Goal: Task Accomplishment & Management: Manage account settings

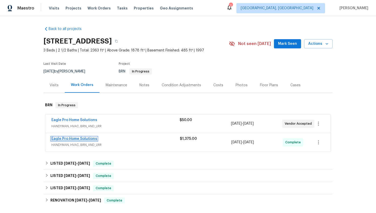
click at [74, 138] on link "Eagle Pro Home Solutions" at bounding box center [74, 139] width 46 height 4
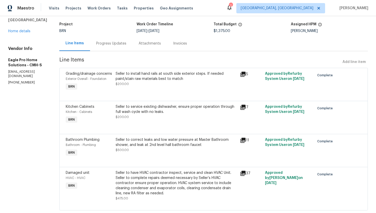
scroll to position [48, 0]
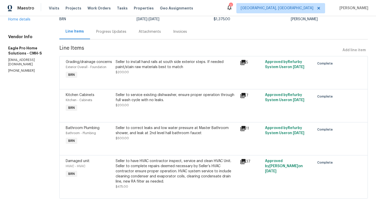
click at [124, 29] on div "Progress Updates" at bounding box center [111, 31] width 30 height 5
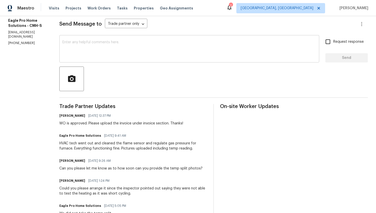
scroll to position [57, 0]
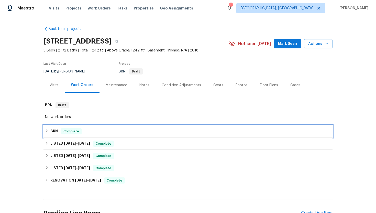
click at [57, 130] on h6 "BRN" at bounding box center [53, 131] width 7 height 6
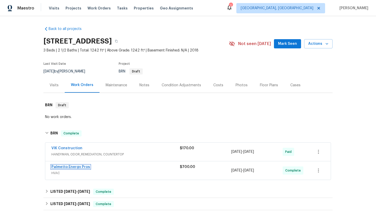
click at [69, 167] on link "Palmetto Energy Pros" at bounding box center [70, 167] width 39 height 4
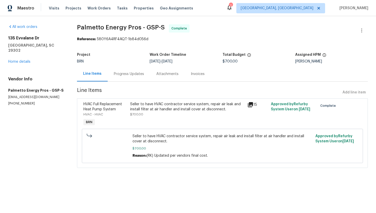
click at [118, 79] on div "Progress Updates" at bounding box center [129, 73] width 42 height 15
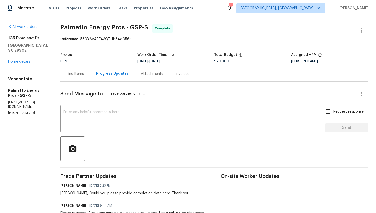
click at [78, 77] on div "Line Items" at bounding box center [75, 73] width 30 height 15
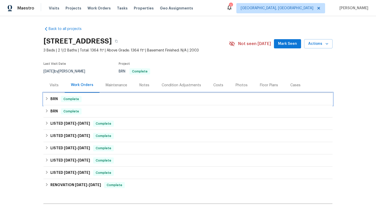
click at [54, 102] on h6 "BRN" at bounding box center [53, 99] width 7 height 6
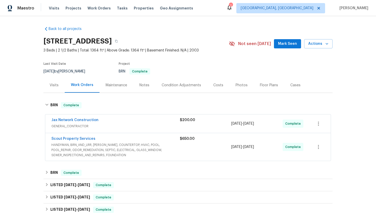
click at [100, 142] on div "Scout Property Services" at bounding box center [115, 139] width 129 height 6
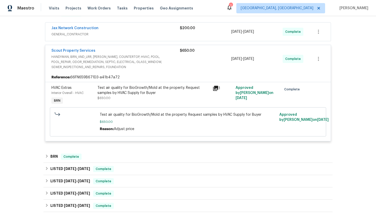
scroll to position [134, 0]
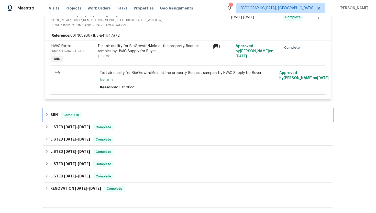
click at [87, 118] on div "BRN Complete" at bounding box center [188, 115] width 286 height 6
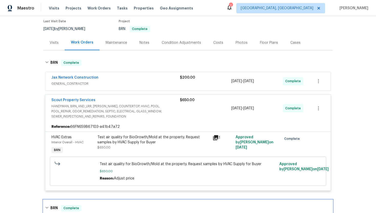
scroll to position [42, 0]
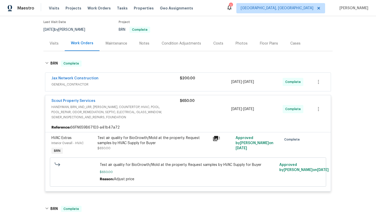
click at [140, 87] on span "GENERAL_CONTRACTOR" at bounding box center [115, 84] width 129 height 5
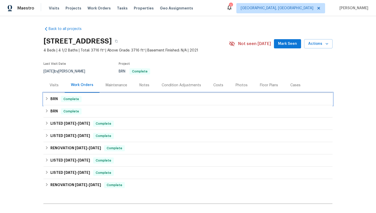
click at [102, 98] on div "BRN Complete" at bounding box center [188, 99] width 286 height 6
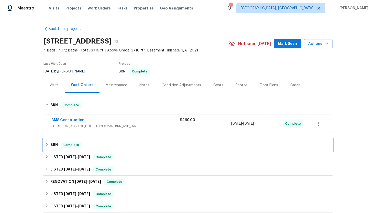
click at [73, 142] on span "Complete" at bounding box center [71, 144] width 20 height 5
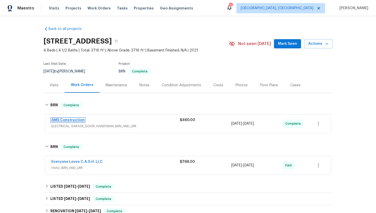
click at [71, 121] on link "AMS Construction" at bounding box center [67, 120] width 33 height 4
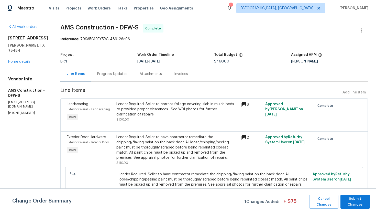
click at [113, 76] on div "Progress Updates" at bounding box center [112, 73] width 30 height 5
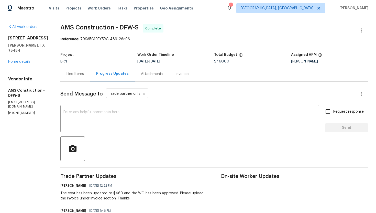
click at [73, 73] on div "Line Items" at bounding box center [75, 73] width 17 height 5
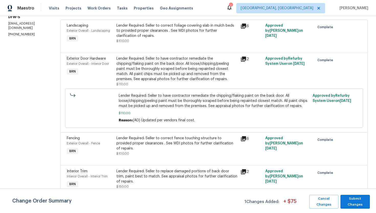
scroll to position [79, 0]
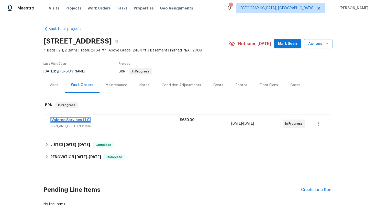
click at [64, 120] on link "Valereo Services LLC" at bounding box center [70, 120] width 38 height 4
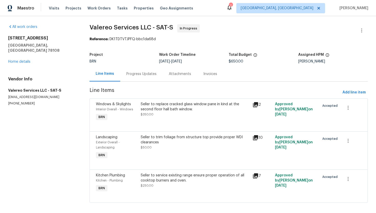
click at [143, 77] on div "Progress Updates" at bounding box center [141, 73] width 42 height 15
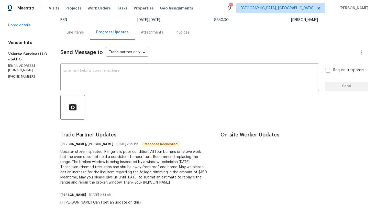
scroll to position [42, 0]
click at [119, 83] on textarea at bounding box center [189, 77] width 253 height 18
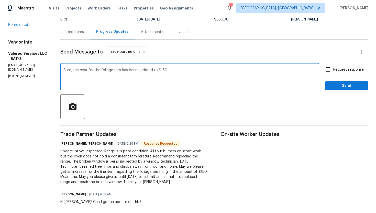
type textarea "Sure, the cost for the foliage trim has been updated to $150."
click at [336, 68] on span "Request response" at bounding box center [349, 69] width 30 height 5
click at [334, 68] on input "Request response" at bounding box center [328, 69] width 11 height 11
checkbox input "true"
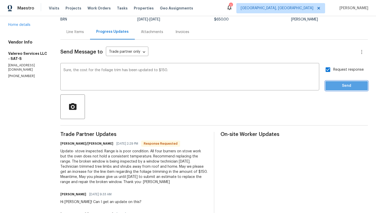
click at [344, 88] on span "Send" at bounding box center [347, 86] width 34 height 6
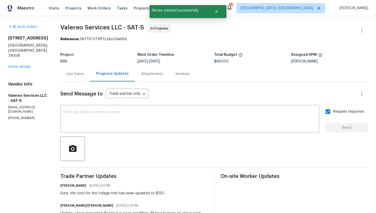
click at [76, 77] on div "Line Items" at bounding box center [75, 73] width 30 height 15
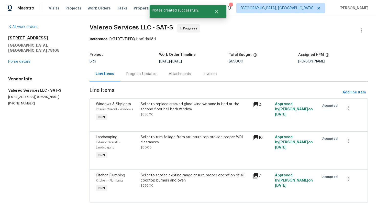
click at [171, 148] on div "Seller to trim foliage from structure top provide proper WDI clearances $50.00" at bounding box center [195, 142] width 109 height 15
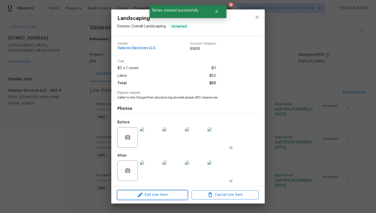
click at [154, 193] on span "Edit Line Item" at bounding box center [152, 195] width 67 height 6
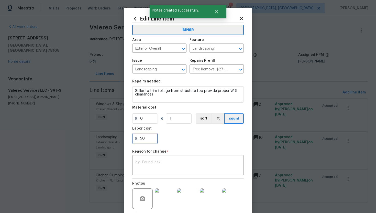
click at [140, 141] on input "50" at bounding box center [145, 138] width 26 height 10
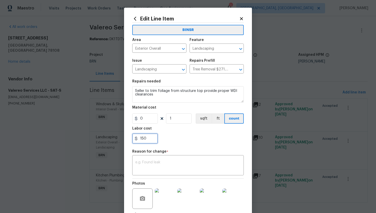
type input "150"
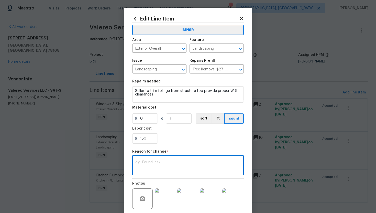
click at [213, 162] on textarea at bounding box center [187, 166] width 105 height 11
paste textarea "(AG) Updated per vendors final cost."
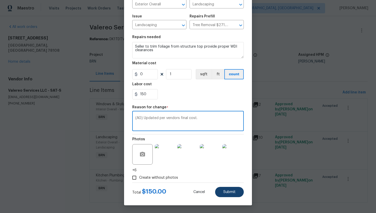
type textarea "(AG) Updated per vendors final cost."
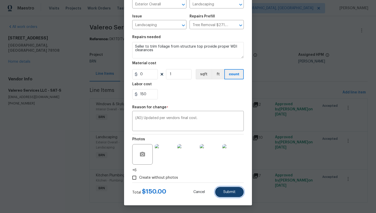
click at [235, 191] on span "Submit" at bounding box center [229, 192] width 12 height 4
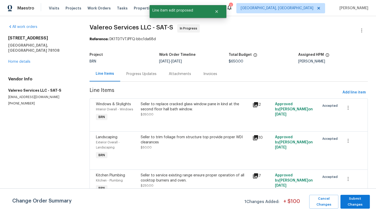
scroll to position [0, 0]
click at [351, 202] on span "Submit Changes" at bounding box center [355, 202] width 24 height 12
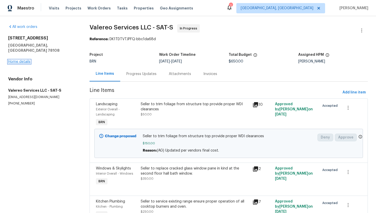
click at [28, 60] on link "Home details" at bounding box center [19, 62] width 22 height 4
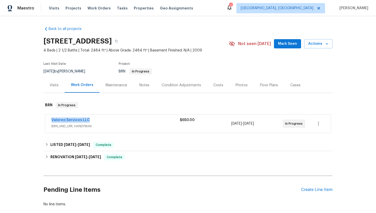
drag, startPoint x: 50, startPoint y: 120, endPoint x: 100, endPoint y: 121, distance: 49.9
click at [100, 121] on div "Valereo Services LLC BRN_AND_LRR, HANDYMAN $650.00 9/11/2025 - 9/12/2025 In Pro…" at bounding box center [188, 123] width 286 height 18
copy link "Valereo Services LLC"
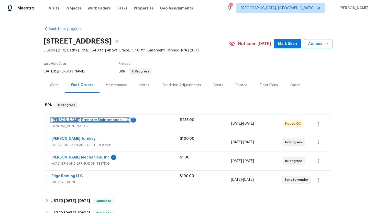
click at [76, 121] on link "Glen Property Maintenance LLC" at bounding box center [90, 120] width 78 height 4
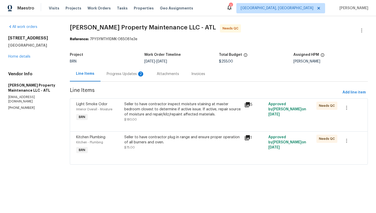
click at [138, 75] on div "2" at bounding box center [140, 73] width 5 height 5
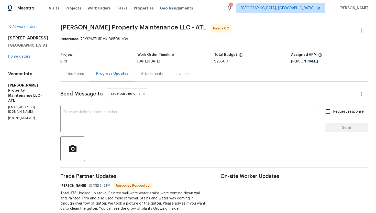
click at [78, 78] on div "Line Items" at bounding box center [75, 73] width 30 height 15
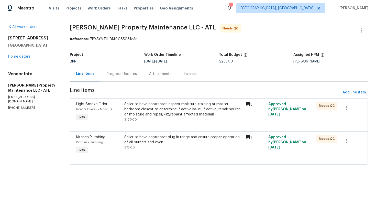
click at [125, 80] on div "Progress Updates" at bounding box center [122, 73] width 42 height 15
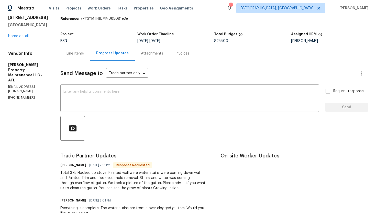
scroll to position [22, 0]
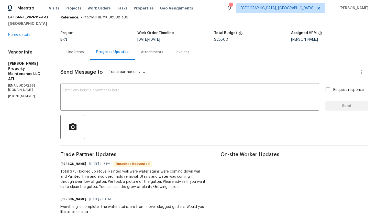
click at [81, 54] on div "Line Items" at bounding box center [75, 52] width 17 height 5
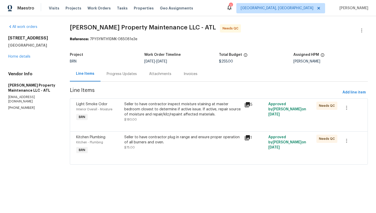
click at [129, 78] on div "Progress Updates" at bounding box center [122, 73] width 42 height 15
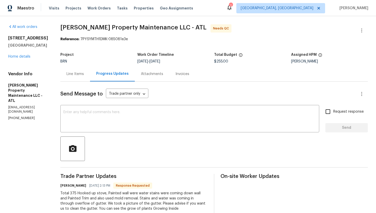
click at [80, 73] on div "Line Items" at bounding box center [75, 73] width 17 height 5
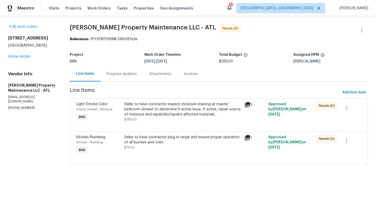
click at [126, 77] on div "Progress Updates" at bounding box center [122, 73] width 42 height 15
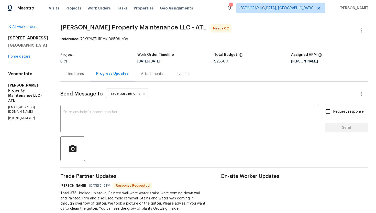
click at [75, 73] on div "Line Items" at bounding box center [75, 73] width 17 height 5
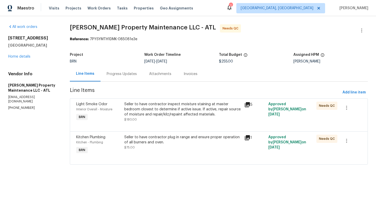
click at [145, 109] on div "Seller to have contractor inspect moisture staining at master bedroom closest t…" at bounding box center [182, 109] width 117 height 15
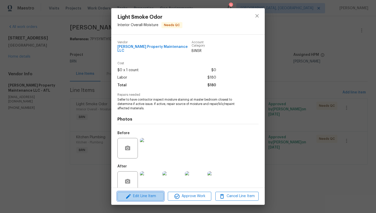
click at [136, 197] on span "Edit Line Item" at bounding box center [140, 196] width 43 height 6
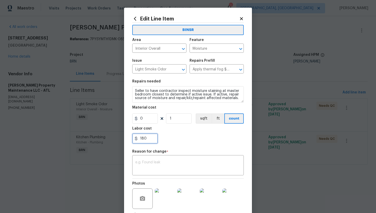
drag, startPoint x: 139, startPoint y: 140, endPoint x: 153, endPoint y: 139, distance: 13.8
click at [153, 139] on input "180" at bounding box center [145, 138] width 26 height 10
type input "300"
click at [170, 159] on div "x ​" at bounding box center [188, 165] width 112 height 19
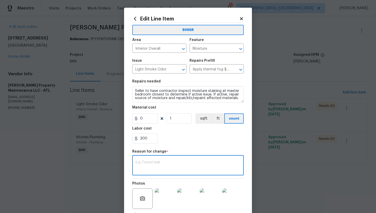
paste textarea "(AG) Updated per vendors final cost."
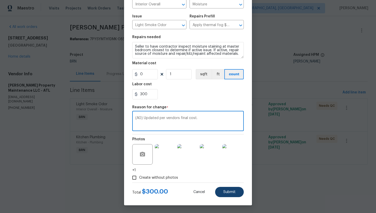
type textarea "(AG) Updated per vendors final cost."
click at [226, 192] on span "Submit" at bounding box center [229, 192] width 12 height 4
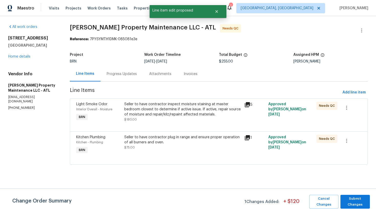
scroll to position [0, 0]
click at [355, 198] on span "Submit Changes" at bounding box center [355, 202] width 24 height 12
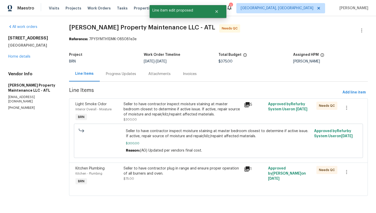
click at [125, 77] on div "Progress Updates" at bounding box center [121, 73] width 42 height 15
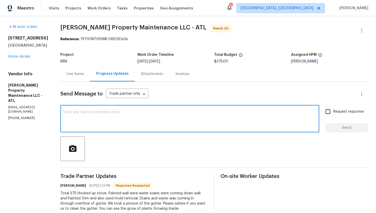
click at [135, 120] on textarea at bounding box center [189, 119] width 253 height 18
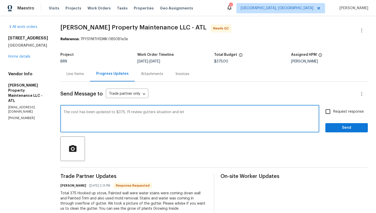
click at [136, 120] on textarea "The cost has been updated to $375, I'll review gutters situation and let" at bounding box center [189, 119] width 253 height 18
type textarea "The cost has been updated to $375, I'll review gutters situation and let you kn…"
click at [330, 117] on div "Request response Send" at bounding box center [347, 119] width 42 height 26
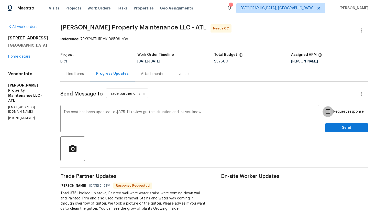
click at [329, 115] on input "Request response" at bounding box center [328, 111] width 11 height 11
checkbox input "true"
click at [343, 132] on button "Send" at bounding box center [347, 127] width 42 height 9
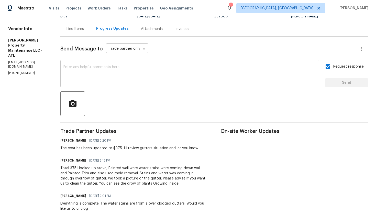
scroll to position [45, 0]
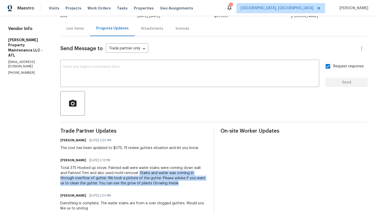
drag, startPoint x: 132, startPoint y: 174, endPoint x: 163, endPoint y: 182, distance: 31.8
click at [163, 182] on div "Total 375 Hooked up stove, Painted wall were water stains were coming down wall…" at bounding box center [133, 175] width 147 height 20
copy div "Stains and water was coming in through overflow of gutter. We took a picture of…"
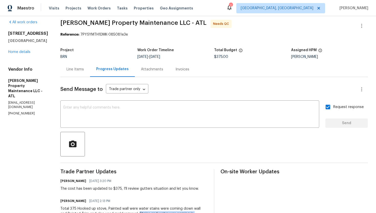
scroll to position [0, 0]
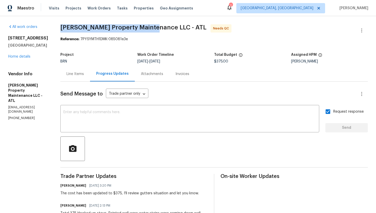
drag, startPoint x: 60, startPoint y: 27, endPoint x: 153, endPoint y: 27, distance: 92.7
click at [153, 27] on div "All work orders 20 Pine Canyon Dr SW Unit 24 Atlanta, GA 30331 Home details Ven…" at bounding box center [188, 188] width 376 height 345
copy span "Glen Property Maintenance LLC"
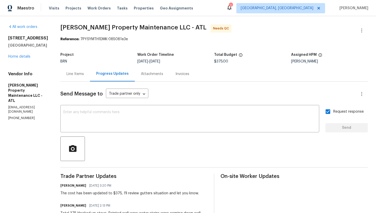
click at [77, 77] on div "Line Items" at bounding box center [75, 73] width 30 height 15
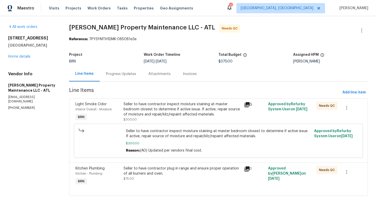
click at [168, 175] on div "Seller to have contractor plug in range and ensure proper operation of all burn…" at bounding box center [182, 171] width 117 height 10
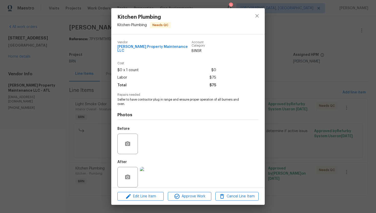
scroll to position [2, 0]
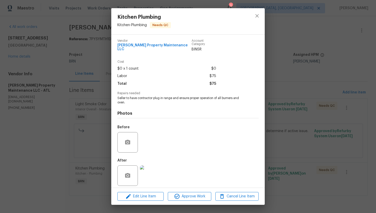
click at [306, 155] on div "Kitchen Plumbing Kitchen - Plumbing Needs QC Vendor Glen Property Maintenance L…" at bounding box center [188, 106] width 376 height 213
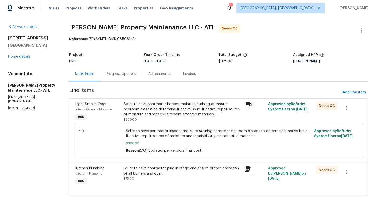
click at [186, 112] on div "Seller to have contractor inspect moisture staining at master bedroom closest t…" at bounding box center [182, 109] width 117 height 15
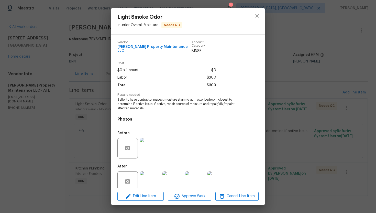
scroll to position [6, 0]
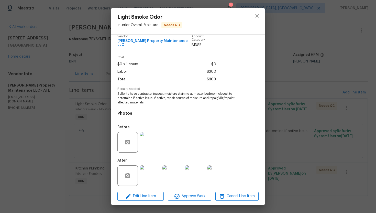
click at [153, 140] on img at bounding box center [150, 142] width 20 height 20
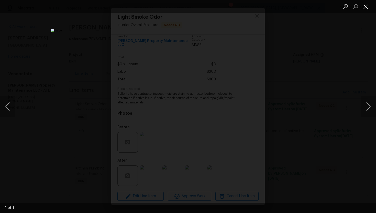
click at [366, 5] on button "Close lightbox" at bounding box center [366, 6] width 10 height 9
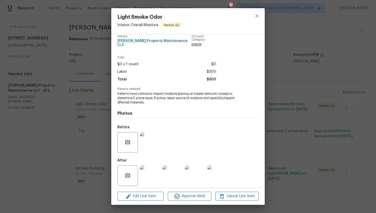
click at [157, 168] on img at bounding box center [150, 175] width 20 height 20
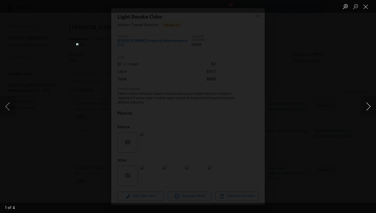
click at [373, 104] on button "Next image" at bounding box center [368, 106] width 15 height 20
click at [12, 104] on button "Previous image" at bounding box center [7, 106] width 15 height 20
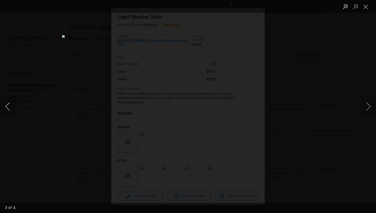
click at [12, 104] on button "Previous image" at bounding box center [7, 106] width 15 height 20
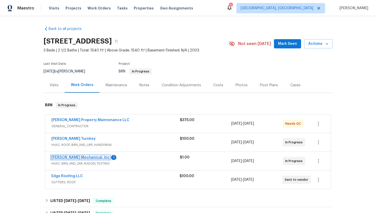
click at [66, 158] on link "[PERSON_NAME] Mechanical, Inc" at bounding box center [80, 158] width 58 height 4
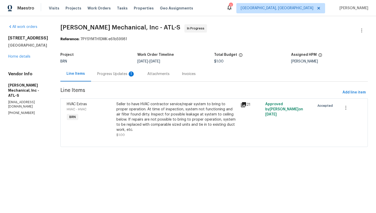
click at [129, 77] on div "Progress Updates 1" at bounding box center [116, 73] width 50 height 15
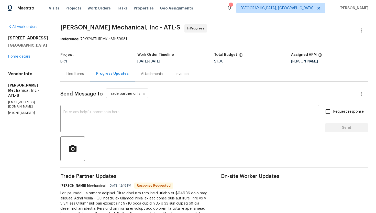
click at [80, 74] on div "Line Items" at bounding box center [75, 73] width 17 height 5
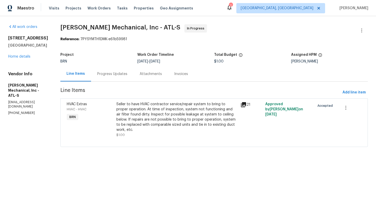
click at [122, 77] on div "Progress Updates" at bounding box center [112, 73] width 42 height 15
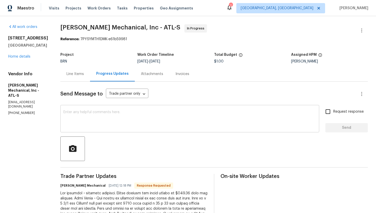
click at [94, 115] on textarea at bounding box center [189, 119] width 253 height 18
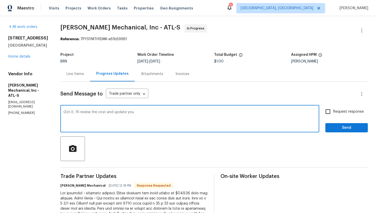
type textarea "Got it, I'll review the cost and update you."
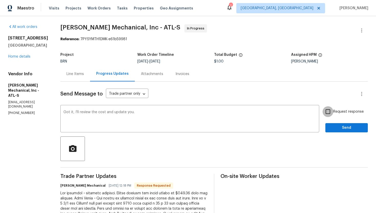
click at [333, 109] on input "Request response" at bounding box center [328, 111] width 11 height 11
checkbox input "true"
click at [348, 125] on span "Send" at bounding box center [347, 128] width 34 height 6
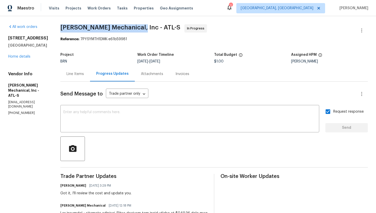
drag, startPoint x: 69, startPoint y: 27, endPoint x: 144, endPoint y: 29, distance: 75.0
click at [144, 29] on div "All work orders [STREET_ADDRESS] Home details Vendor Info [PERSON_NAME] Mechani…" at bounding box center [188, 209] width 376 height 387
copy span "[PERSON_NAME] Mechanical, Inc"
click at [77, 72] on div "Line Items" at bounding box center [75, 73] width 17 height 5
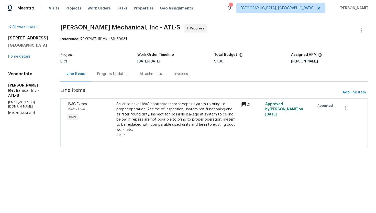
click at [135, 110] on div "Seller to have HVAC contractor service/repair system to bring to proper operati…" at bounding box center [176, 117] width 121 height 31
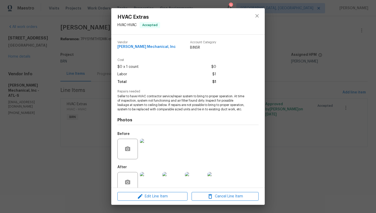
click at [164, 102] on span "Seller to have HVAC contractor service/repair system to bring to proper operati…" at bounding box center [180, 102] width 127 height 17
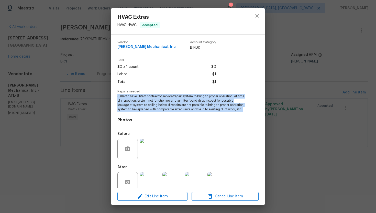
copy span "Seller to have HVAC contractor service/repair system to bring to proper operati…"
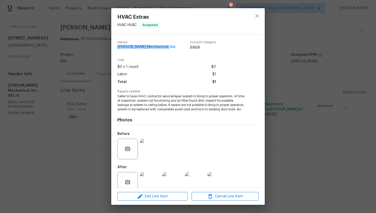
drag, startPoint x: 117, startPoint y: 47, endPoint x: 159, endPoint y: 52, distance: 42.3
click at [159, 52] on div "Vendor [PERSON_NAME] Mechanical, Inc Account Category BINSR Cost $0 x 1 count $…" at bounding box center [188, 111] width 154 height 153
copy span "[PERSON_NAME] Mechanical, Inc"
click at [93, 54] on div "HVAC Extras HVAC - HVAC Accepted Vendor [PERSON_NAME] Mechanical, Inc Account C…" at bounding box center [188, 106] width 376 height 213
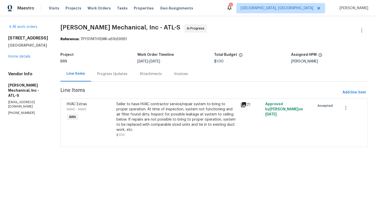
click at [112, 75] on div "Progress Updates" at bounding box center [112, 73] width 30 height 5
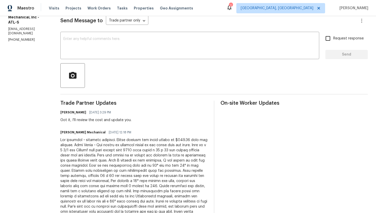
scroll to position [96, 0]
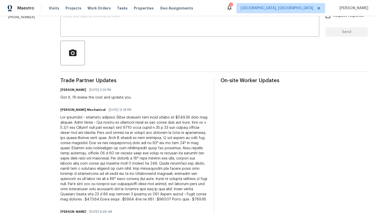
click at [121, 138] on div at bounding box center [133, 158] width 147 height 87
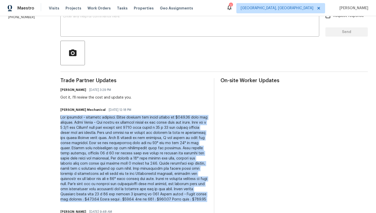
copy div "Lor ipsumdol ~ sitametc adipisci. Elitse doeiusm tem incid utlabo et $231.03 do…"
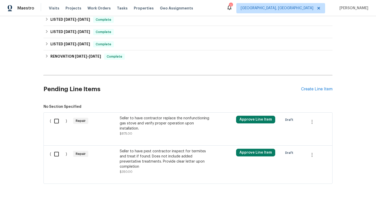
scroll to position [208, 0]
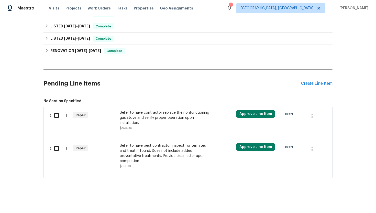
click at [140, 153] on div "Seller to have pest contractor inspect for termites and treat if found. Does no…" at bounding box center [165, 153] width 90 height 20
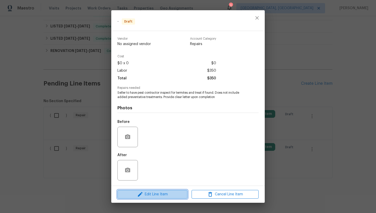
click at [168, 196] on span "Edit Line Item" at bounding box center [152, 194] width 67 height 6
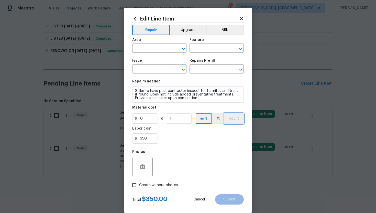
click at [238, 116] on button "count" at bounding box center [234, 118] width 19 height 10
click at [222, 33] on button "BRN" at bounding box center [225, 30] width 38 height 10
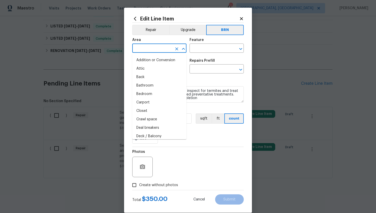
click at [155, 51] on input "text" at bounding box center [152, 49] width 40 height 8
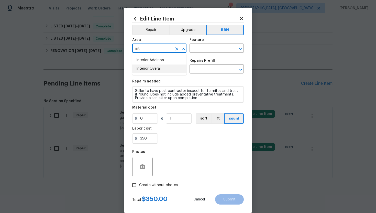
click at [161, 71] on li "Interior Overall" at bounding box center [159, 69] width 54 height 8
type input "Interior Overall"
click at [200, 51] on input "text" at bounding box center [210, 49] width 40 height 8
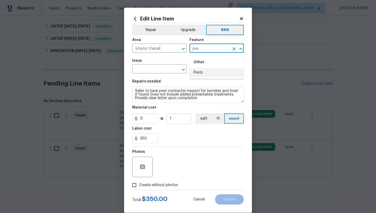
click at [201, 72] on li "Pests" at bounding box center [217, 72] width 54 height 8
type input "Pests"
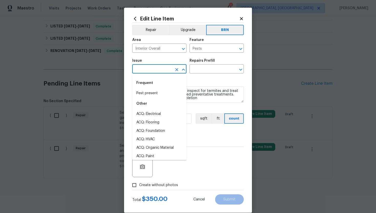
click at [158, 71] on input "text" at bounding box center [152, 70] width 40 height 8
click at [153, 91] on li "Pest present" at bounding box center [159, 93] width 54 height 8
type input "Pest present"
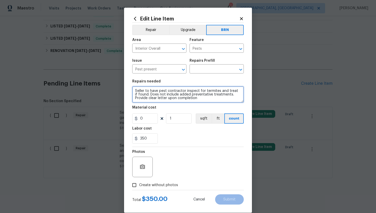
drag, startPoint x: 135, startPoint y: 91, endPoint x: 191, endPoint y: 106, distance: 58.9
click at [191, 106] on section "Repairs needed Seller to have pest contractor inspect for termites and treat if…" at bounding box center [188, 112] width 112 height 70
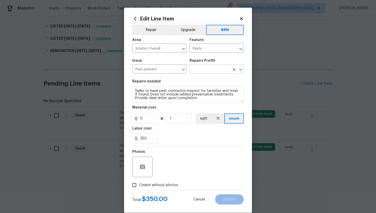
click at [213, 71] on input "text" at bounding box center [210, 70] width 40 height 8
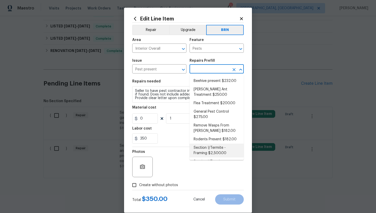
click at [212, 145] on li "Section I/Termite - Framing $2,500.00" at bounding box center [217, 151] width 54 height 14
type input "Section I/Termite - Framing $2,500.00"
type textarea "Section I/Termite Framing including replacing/repairing damaged trim, siding, o…"
type input "2500"
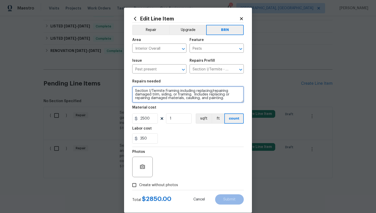
drag, startPoint x: 134, startPoint y: 91, endPoint x: 180, endPoint y: 105, distance: 48.4
click at [181, 105] on section "Repairs needed Section I/Termite Framing including replacing/repairing damaged …" at bounding box center [188, 112] width 112 height 70
paste textarea "ller to have pest contractor inspect for termites and treat if found. Does not …"
type textarea "Seller to have pest contractor inspect for termites and treat if found. Does no…"
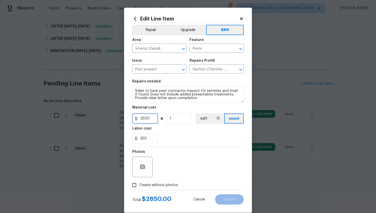
click at [144, 119] on input "2500" at bounding box center [145, 118] width 26 height 10
type input "0"
click at [181, 136] on div "350" at bounding box center [188, 138] width 112 height 10
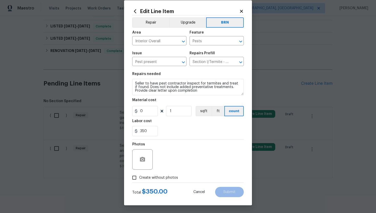
click at [149, 175] on span "Create without photos" at bounding box center [158, 177] width 39 height 5
click at [139, 175] on input "Create without photos" at bounding box center [135, 178] width 10 height 10
checkbox input "true"
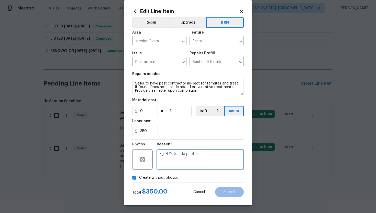
click at [175, 163] on textarea at bounding box center [200, 159] width 87 height 20
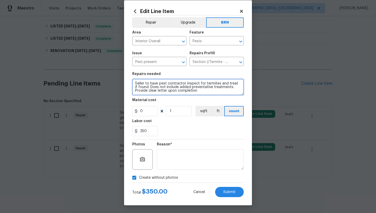
drag, startPoint x: 134, startPoint y: 84, endPoint x: 182, endPoint y: 98, distance: 49.9
click at [183, 98] on section "Repairs needed Seller to have pest contractor inspect for termites and treat if…" at bounding box center [188, 104] width 112 height 70
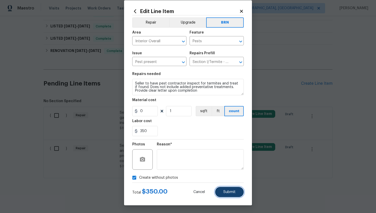
click at [224, 191] on span "Submit" at bounding box center [229, 192] width 12 height 4
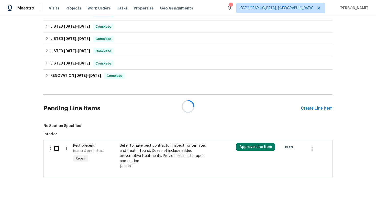
scroll to position [208, 0]
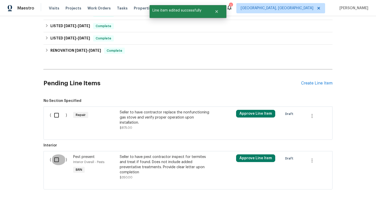
click at [56, 159] on input "checkbox" at bounding box center [58, 159] width 15 height 11
checkbox input "true"
click at [334, 198] on span "Create Work Order" at bounding box center [347, 200] width 34 height 6
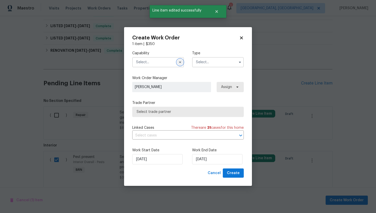
click at [179, 65] on button "button" at bounding box center [180, 62] width 6 height 6
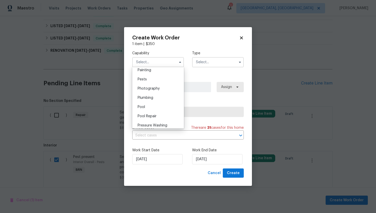
scroll to position [428, 0]
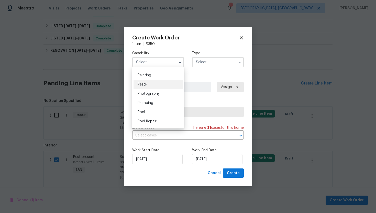
click at [162, 84] on div "Pests" at bounding box center [158, 84] width 49 height 9
type input "Pests"
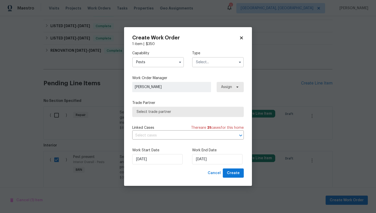
click at [205, 63] on input "text" at bounding box center [218, 62] width 52 height 10
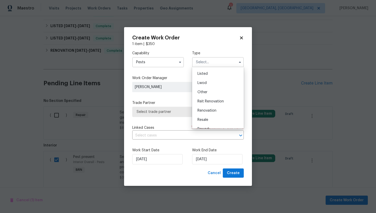
scroll to position [61, 0]
click at [210, 105] on div "Resale" at bounding box center [218, 104] width 49 height 9
type input "Resale"
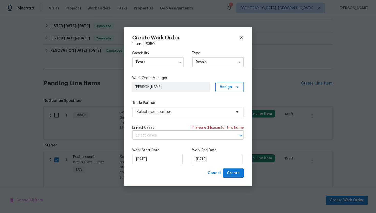
click at [185, 135] on input "text" at bounding box center [180, 136] width 97 height 8
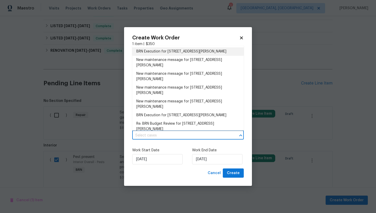
click at [187, 55] on li "BRN Execution for 1035 Bonaparte Pl, Baldwin, NY 11510" at bounding box center [188, 51] width 112 height 8
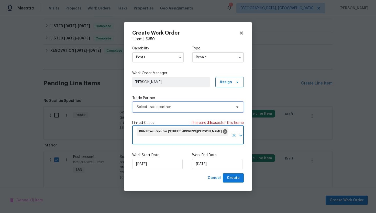
click at [177, 106] on span "Select trade partner" at bounding box center [184, 106] width 95 height 5
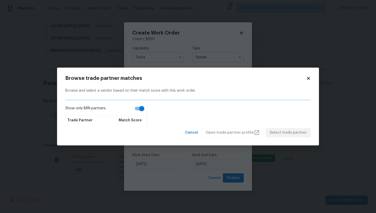
click at [142, 108] on input "Show only BRN partners" at bounding box center [141, 109] width 29 height 10
checkbox input "false"
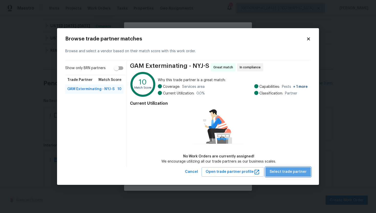
click at [291, 171] on span "Select trade partner" at bounding box center [288, 172] width 37 height 6
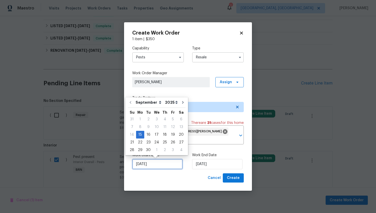
click at [145, 164] on input "9/15/2025" at bounding box center [157, 164] width 50 height 10
click at [147, 137] on div "16" at bounding box center [148, 134] width 8 height 7
type input "9/16/2025"
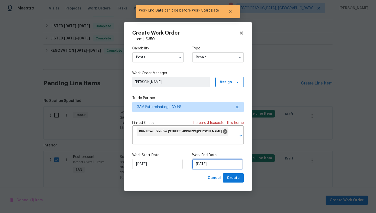
click at [203, 165] on input "9/16/2025" at bounding box center [217, 164] width 50 height 10
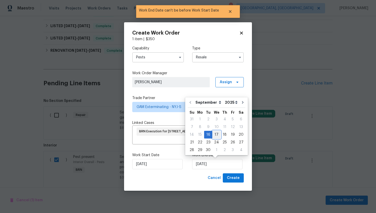
click at [216, 135] on div "17" at bounding box center [216, 134] width 8 height 7
type input "9/17/2025"
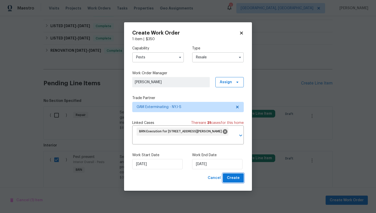
click at [233, 177] on span "Create" at bounding box center [233, 178] width 13 height 6
checkbox input "false"
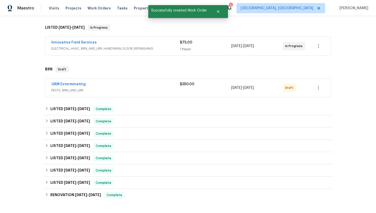
scroll to position [3, 0]
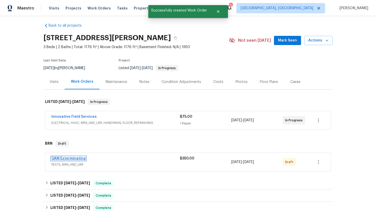
click at [60, 159] on link "GAM Exterminating" at bounding box center [68, 159] width 34 height 4
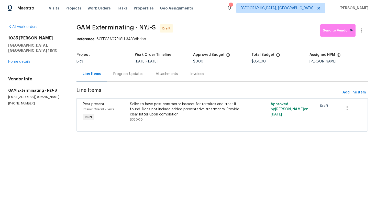
click at [118, 74] on div "Progress Updates" at bounding box center [128, 73] width 30 height 5
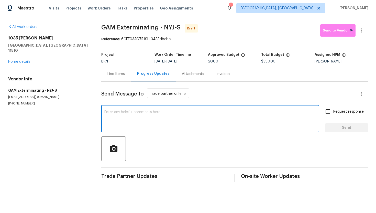
click at [133, 114] on textarea at bounding box center [210, 119] width 212 height 18
paste textarea "Hey! This is Ajay with Opendoor. I’m confirming a BRN Work Order for the proper…"
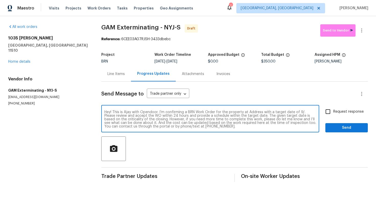
click at [254, 111] on textarea "Hey! This is Ajay with Opendoor. I’m confirming a BRN Work Order for the proper…" at bounding box center [210, 119] width 212 height 18
paste textarea "1035 Bonaparte Pl, Baldwin, NY 11510"
click at [142, 116] on textarea "Hey! This is Ajay with Opendoor. I’m confirming a BRN Work Order for the proper…" at bounding box center [210, 119] width 212 height 18
type textarea "Hey! This is Ajay with Opendoor. I’m confirming a BRN Work Order for the proper…"
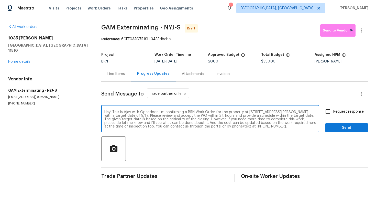
click at [324, 117] on input "Request response" at bounding box center [328, 111] width 11 height 11
checkbox input "true"
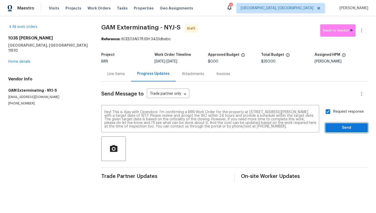
click at [340, 125] on span "Send" at bounding box center [347, 128] width 34 height 6
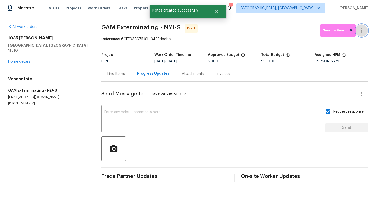
click at [362, 32] on icon "button" at bounding box center [362, 30] width 6 height 6
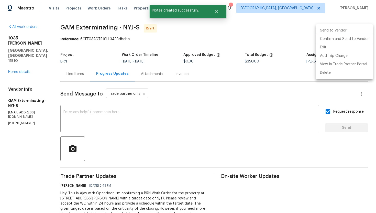
click at [357, 38] on li "Confirm and Send to Vendor" at bounding box center [344, 39] width 57 height 8
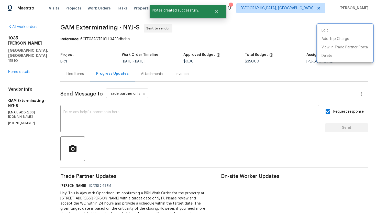
click at [257, 78] on div at bounding box center [188, 106] width 376 height 213
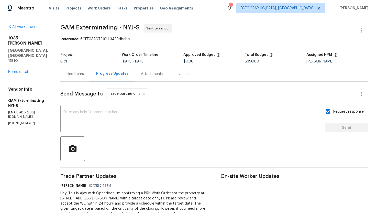
click at [83, 77] on div "Line Items" at bounding box center [75, 73] width 30 height 15
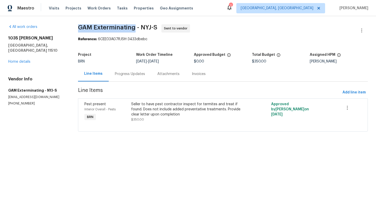
drag, startPoint x: 77, startPoint y: 27, endPoint x: 135, endPoint y: 29, distance: 58.4
click at [135, 29] on div "All work orders 1035 Bonaparte Pl Baldwin, NY 11510 Home details Vendor Info GA…" at bounding box center [188, 81] width 376 height 130
copy span "GAM Exterminating"
click at [215, 23] on div "All work orders 1035 Bonaparte Pl Baldwin, NY 11510 Home details Vendor Info GA…" at bounding box center [188, 81] width 376 height 130
click at [25, 60] on link "Home details" at bounding box center [19, 62] width 22 height 4
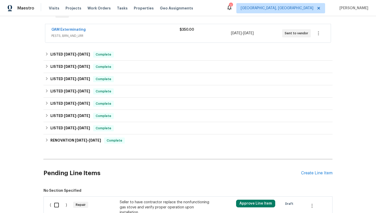
scroll to position [184, 0]
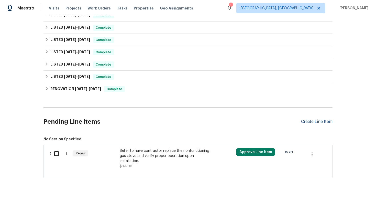
click at [312, 121] on div "Create Line Item" at bounding box center [316, 121] width 31 height 5
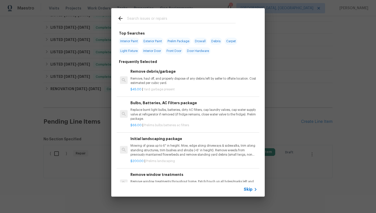
click at [245, 188] on span "Skip" at bounding box center [248, 189] width 9 height 5
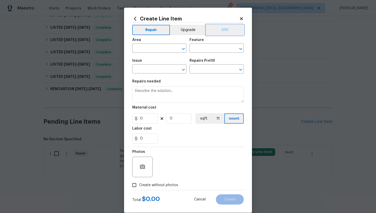
click at [226, 29] on button "BRN" at bounding box center [225, 30] width 38 height 10
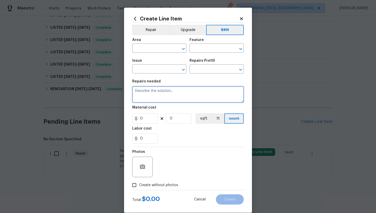
click at [201, 93] on textarea at bounding box center [188, 94] width 112 height 16
paste textarea "Remove current stove and set aside for Lowes to pick. $125."
drag, startPoint x: 225, startPoint y: 93, endPoint x: 238, endPoint y: 92, distance: 13.3
click at [238, 92] on textarea "Remove current stove and set aside for Lowes to pick. $125." at bounding box center [188, 94] width 112 height 16
type textarea "Remove current stove and set aside for Lowes to pick."
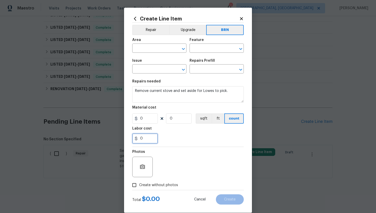
click at [152, 140] on input "0" at bounding box center [145, 138] width 26 height 10
type input "125"
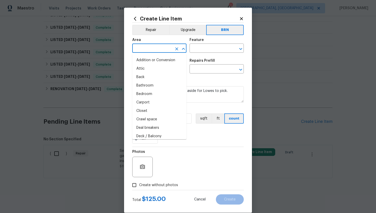
click at [156, 50] on input "text" at bounding box center [152, 49] width 40 height 8
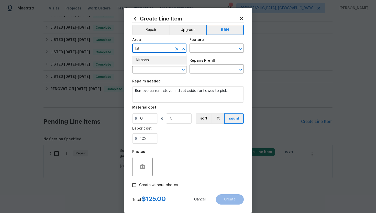
click at [148, 59] on li "Kitchen" at bounding box center [159, 60] width 54 height 8
type input "Kitchen"
click at [206, 49] on input "text" at bounding box center [210, 49] width 40 height 8
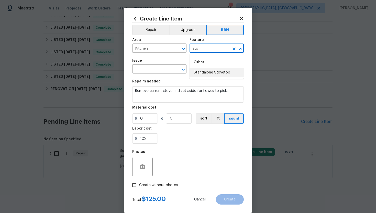
click at [207, 72] on li "Standalone Stovetop" at bounding box center [217, 72] width 54 height 8
type input "Standalone Stovetop"
click at [142, 71] on input "text" at bounding box center [152, 70] width 40 height 8
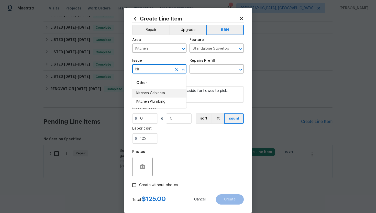
click at [140, 94] on li "Kitchen Cabinets" at bounding box center [159, 93] width 54 height 8
type input "Kitchen Cabinets"
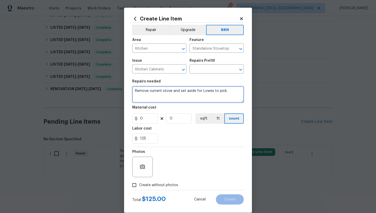
drag, startPoint x: 133, startPoint y: 92, endPoint x: 227, endPoint y: 97, distance: 93.3
click at [227, 96] on textarea "Remove current stove and set aside for Lowes to pick." at bounding box center [188, 94] width 112 height 16
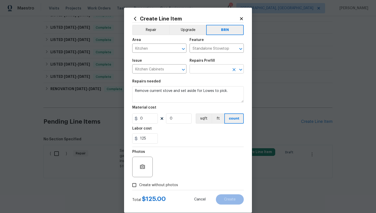
click at [213, 71] on input "text" at bounding box center [210, 70] width 40 height 8
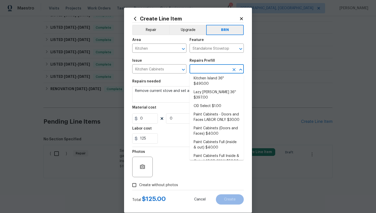
scroll to position [55, 0]
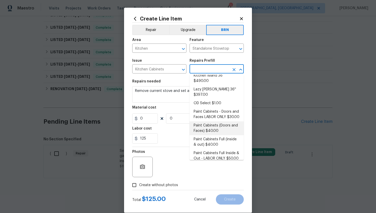
click at [209, 121] on li "Paint Cabinets (Doors and Faces) $40.00" at bounding box center [217, 128] width 54 height 14
type input "Cabinets"
type input "Paint Cabinets (Doors and Faces) $40.00"
type textarea "Prep, sand, mask and apply 2 coats of paint to the kitchen cabinet doors and bo…"
type input "40"
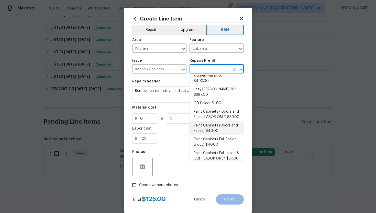
type input "1"
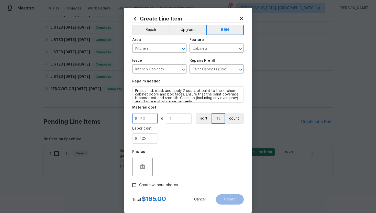
click at [142, 118] on input "40" at bounding box center [145, 118] width 26 height 10
type input "0"
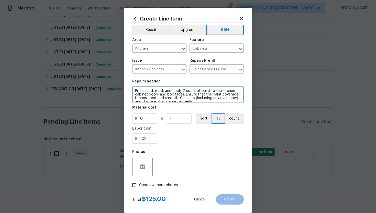
scroll to position [4, 0]
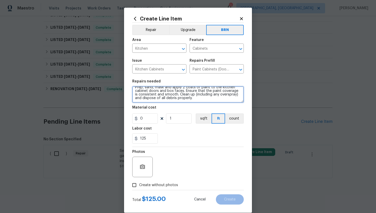
drag, startPoint x: 134, startPoint y: 91, endPoint x: 173, endPoint y: 109, distance: 42.2
click at [173, 109] on section "Repairs needed Prep, sand, mask and apply 2 coats of paint to the kitchen cabin…" at bounding box center [188, 112] width 112 height 70
paste textarea "Remove current stove and set aside for Lowes to pick"
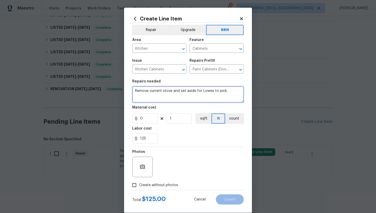
scroll to position [0, 0]
type textarea "Remove current stove and set aside for Lowes to pick."
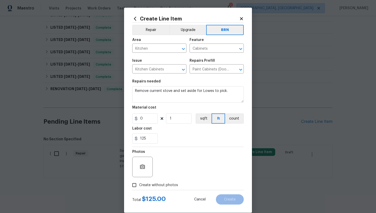
click at [163, 156] on div "Photos" at bounding box center [188, 163] width 112 height 33
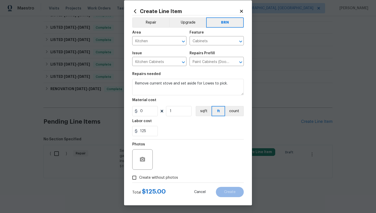
click at [158, 178] on span "Create without photos" at bounding box center [158, 177] width 39 height 5
click at [139, 178] on input "Create without photos" at bounding box center [135, 178] width 10 height 10
checkbox input "true"
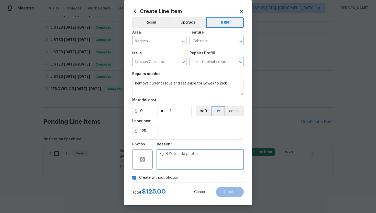
click at [173, 164] on textarea at bounding box center [200, 159] width 87 height 20
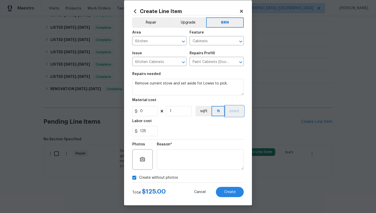
click at [235, 111] on button "count" at bounding box center [234, 111] width 19 height 10
click at [228, 192] on span "Create" at bounding box center [230, 192] width 12 height 4
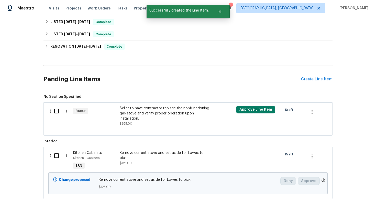
scroll to position [246, 0]
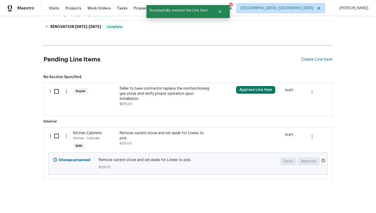
click at [55, 135] on input "checkbox" at bounding box center [58, 136] width 15 height 11
checkbox input "true"
click at [337, 198] on span "Create Work Order" at bounding box center [347, 200] width 34 height 6
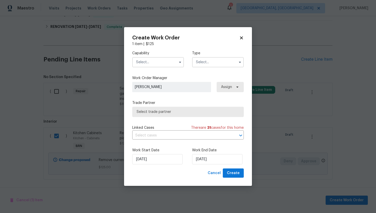
click at [165, 65] on input "text" at bounding box center [158, 62] width 52 height 10
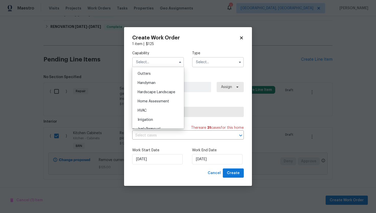
scroll to position [271, 0]
click at [159, 82] on div "Handyman" at bounding box center [158, 83] width 49 height 9
type input "Handyman"
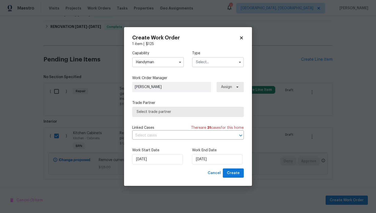
click at [198, 62] on input "text" at bounding box center [218, 62] width 52 height 10
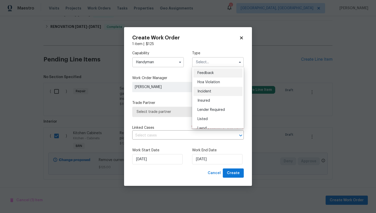
scroll to position [61, 0]
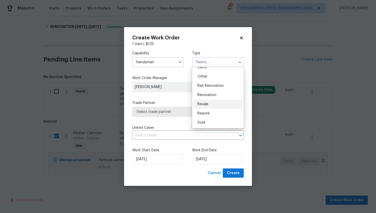
click at [206, 104] on span "Resale" at bounding box center [203, 104] width 11 height 4
type input "Resale"
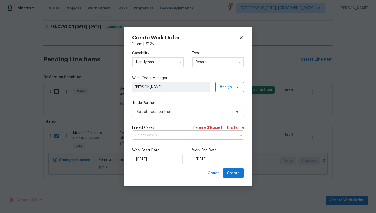
click at [168, 133] on input "text" at bounding box center [180, 136] width 97 height 8
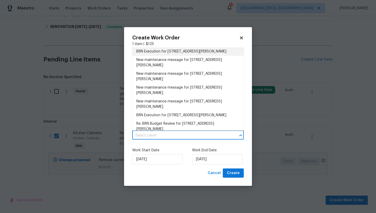
click at [176, 52] on li "BRN Execution for 1035 Bonaparte Pl, Baldwin, NY 11510" at bounding box center [188, 51] width 112 height 8
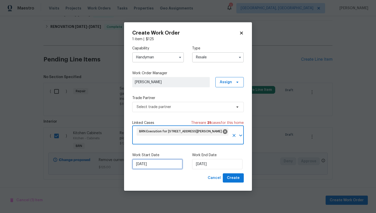
click at [142, 165] on input "9/15/2025" at bounding box center [157, 164] width 50 height 10
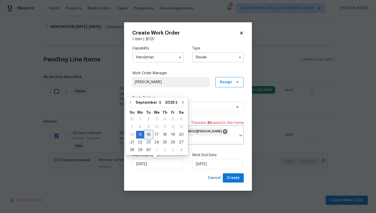
click at [149, 135] on div "16" at bounding box center [148, 134] width 8 height 7
type input "9/16/2025"
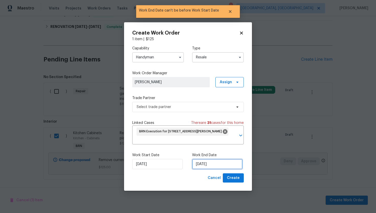
click at [199, 166] on input "9/16/2025" at bounding box center [217, 164] width 50 height 10
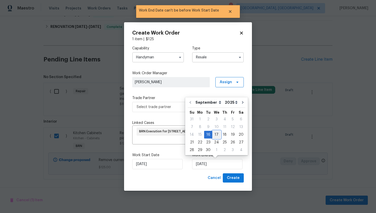
click at [216, 135] on div "17" at bounding box center [216, 134] width 8 height 7
type input "9/17/2025"
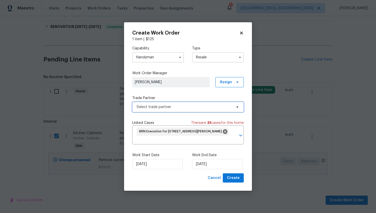
click at [199, 107] on span "Select trade partner" at bounding box center [184, 106] width 95 height 5
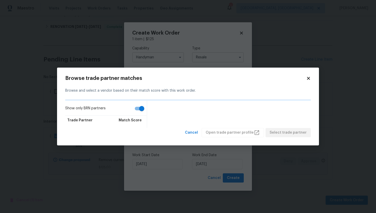
click at [141, 106] on input "Show only BRN partners" at bounding box center [141, 109] width 29 height 10
checkbox input "false"
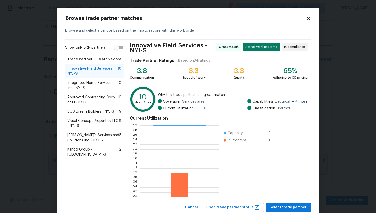
scroll to position [15, 0]
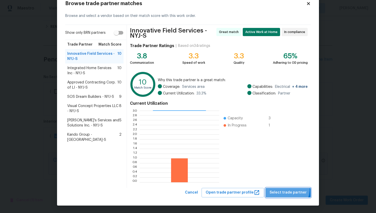
click at [283, 188] on button "Select trade partner" at bounding box center [288, 192] width 45 height 9
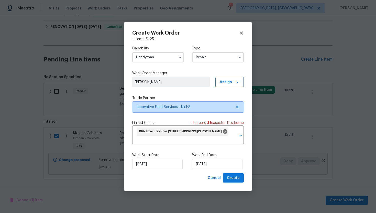
scroll to position [0, 0]
click at [235, 178] on span "Create" at bounding box center [233, 178] width 13 height 6
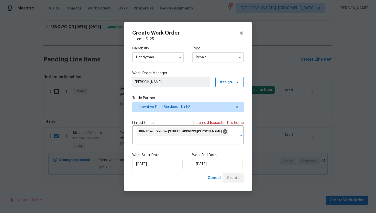
checkbox input "false"
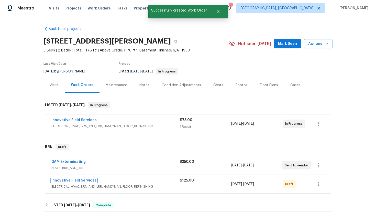
click at [72, 179] on link "Innovative Field Services" at bounding box center [73, 181] width 45 height 4
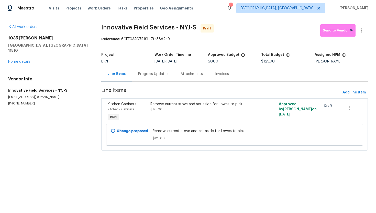
click at [143, 76] on div "Progress Updates" at bounding box center [153, 73] width 30 height 5
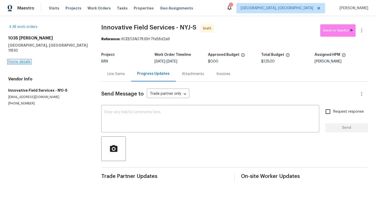
click at [20, 60] on link "Home details" at bounding box center [19, 62] width 22 height 4
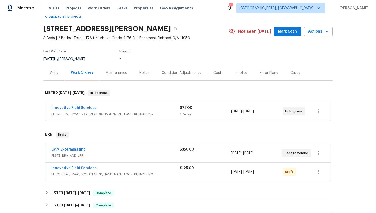
scroll to position [46, 0]
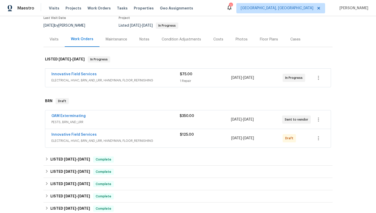
click at [70, 118] on span "GAM Exterminating" at bounding box center [68, 115] width 34 height 5
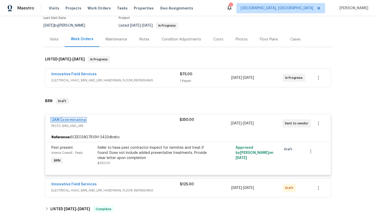
click at [69, 120] on link "GAM Exterminating" at bounding box center [68, 120] width 34 height 4
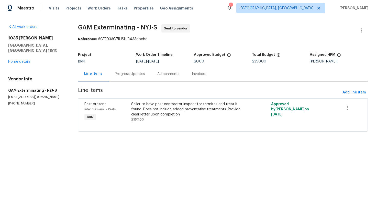
click at [128, 74] on div "Progress Updates" at bounding box center [130, 73] width 30 height 5
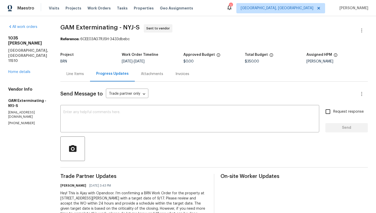
scroll to position [33, 0]
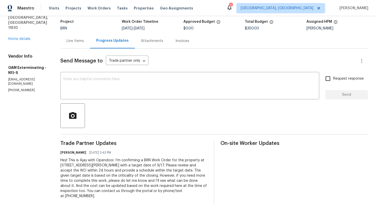
click at [110, 177] on div "Hey! This is Ajay with Opendoor. I’m confirming a BRN Work Order for the proper…" at bounding box center [133, 178] width 147 height 41
copy div "Trade Partner Updates Ajay Godson 09/15/2025 3:43 PM"
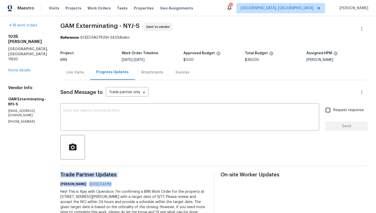
scroll to position [0, 0]
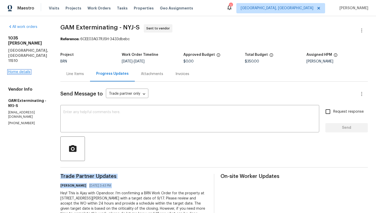
click at [28, 70] on link "Home details" at bounding box center [19, 72] width 22 height 4
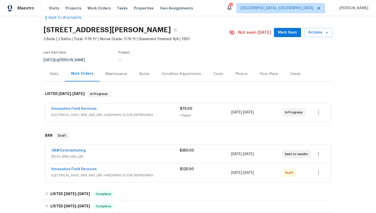
scroll to position [27, 0]
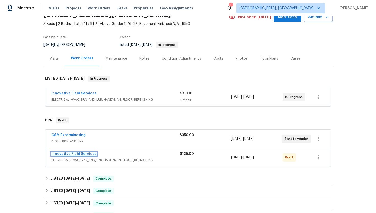
click at [74, 153] on link "Innovative Field Services" at bounding box center [73, 154] width 45 height 4
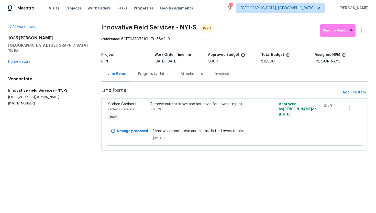
click at [140, 75] on div "Progress Updates" at bounding box center [153, 73] width 30 height 5
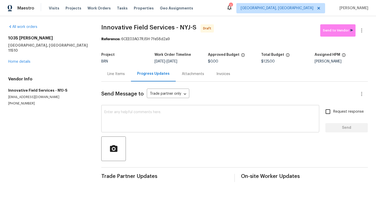
click at [157, 112] on textarea at bounding box center [210, 119] width 212 height 18
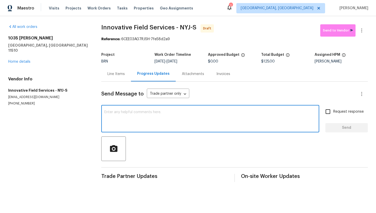
paste textarea "Hey! This is Ajay with Opendoor. I’m confirming a BRN Work Order for the proper…"
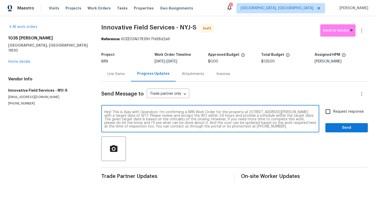
type textarea "Hey! This is Ajay with Opendoor. I’m confirming a BRN Work Order for the proper…"
click at [355, 113] on span "Request response" at bounding box center [349, 111] width 30 height 5
click at [334, 113] on input "Request response" at bounding box center [328, 111] width 11 height 11
checkbox input "true"
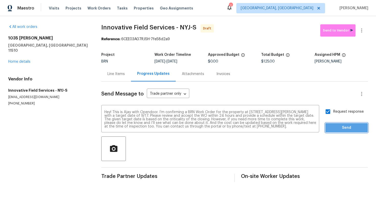
click at [351, 127] on span "Send" at bounding box center [347, 128] width 34 height 6
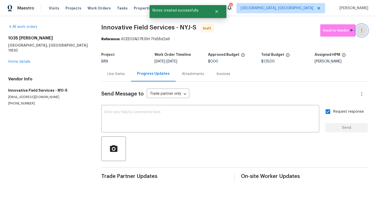
click at [363, 32] on icon "button" at bounding box center [362, 30] width 6 height 6
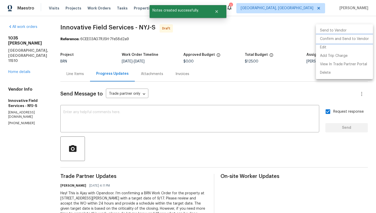
click at [359, 39] on li "Confirm and Send to Vendor" at bounding box center [344, 39] width 57 height 8
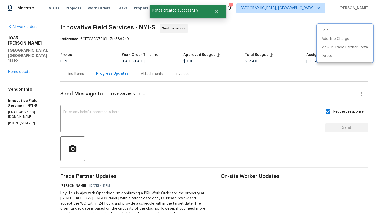
click at [204, 91] on div at bounding box center [188, 106] width 376 height 213
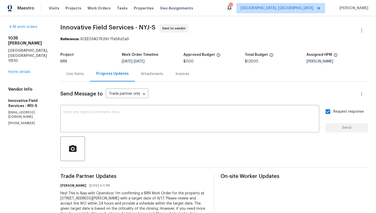
click at [79, 72] on div "Line Items" at bounding box center [75, 73] width 17 height 5
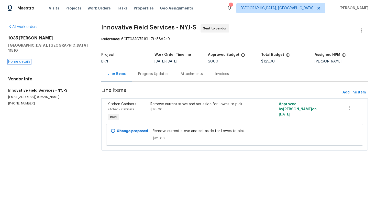
click at [28, 60] on link "Home details" at bounding box center [19, 62] width 22 height 4
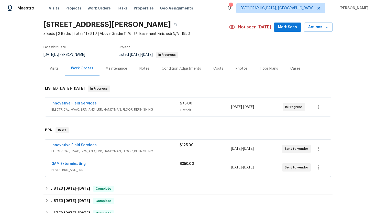
scroll to position [23, 0]
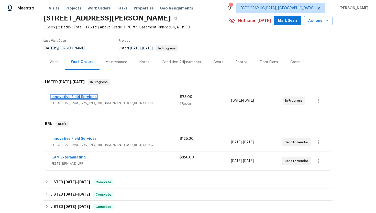
click at [79, 95] on link "Innovative Field Services" at bounding box center [73, 97] width 45 height 4
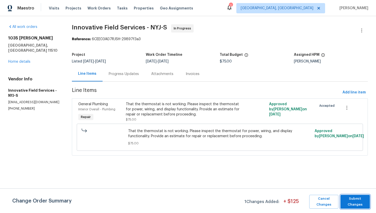
click at [356, 200] on span "Submit Changes" at bounding box center [355, 202] width 24 height 12
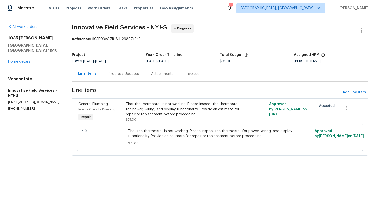
click at [132, 75] on div "Progress Updates" at bounding box center [124, 73] width 30 height 5
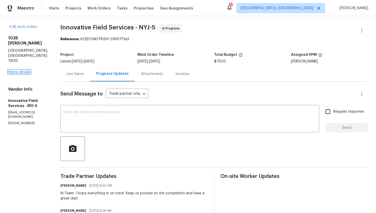
click at [27, 70] on link "Home details" at bounding box center [19, 72] width 22 height 4
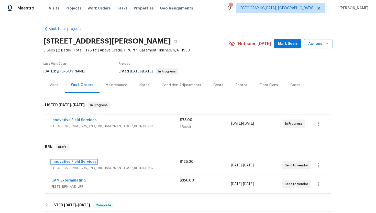
click at [76, 162] on link "Innovative Field Services" at bounding box center [73, 162] width 45 height 4
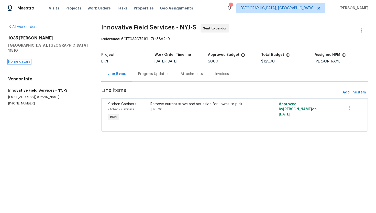
click at [15, 60] on link "Home details" at bounding box center [19, 62] width 22 height 4
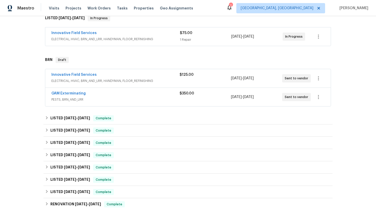
scroll to position [202, 0]
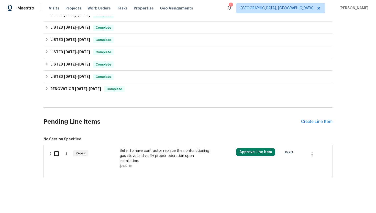
click at [154, 156] on div "Seller to have contractor replace the nonfunctioning gas stove and verify prope…" at bounding box center [165, 155] width 90 height 15
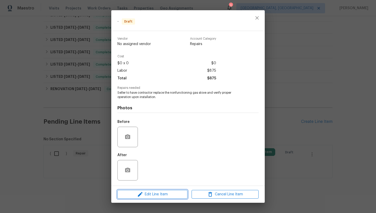
click at [151, 197] on span "Edit Line Item" at bounding box center [152, 194] width 67 height 6
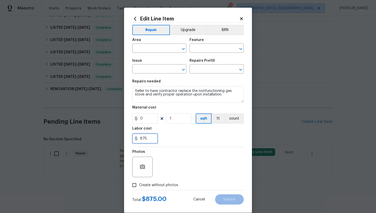
click at [143, 139] on input "875" at bounding box center [145, 138] width 26 height 10
type input "125"
click at [217, 30] on button "BRN" at bounding box center [225, 30] width 38 height 10
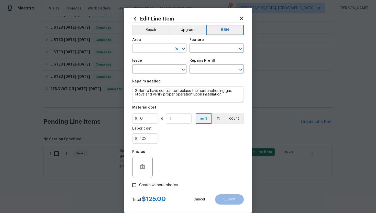
click at [156, 47] on input "text" at bounding box center [152, 49] width 40 height 8
click at [155, 59] on li "Kitchen" at bounding box center [159, 60] width 54 height 8
type input "Kitchen"
click at [205, 51] on input "text" at bounding box center [210, 49] width 40 height 8
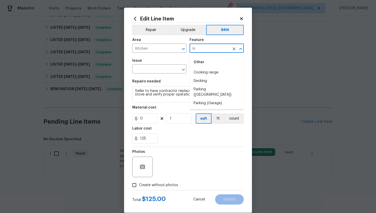
type input "k"
click at [209, 76] on li "Standalone Stovetop" at bounding box center [217, 72] width 54 height 8
type input "Standalone Stovetop"
click at [160, 72] on input "text" at bounding box center [152, 70] width 40 height 8
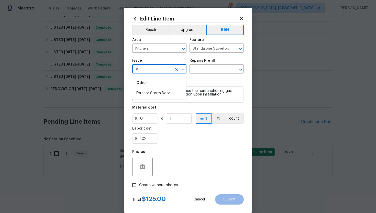
type input "s"
click at [159, 100] on li "Kitchen Plumbing" at bounding box center [159, 102] width 54 height 8
type input "Kitchen Plumbing"
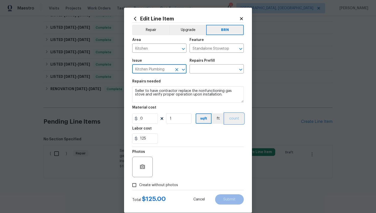
click at [229, 119] on button "count" at bounding box center [234, 118] width 19 height 10
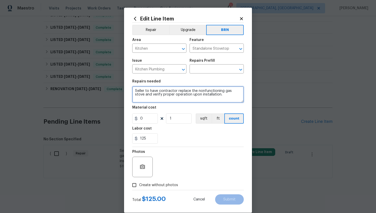
drag, startPoint x: 134, startPoint y: 92, endPoint x: 241, endPoint y: 99, distance: 106.7
click at [241, 99] on textarea "Seller to have contractor replace the nonfunctioning gas stove and verify prope…" at bounding box center [188, 94] width 112 height 16
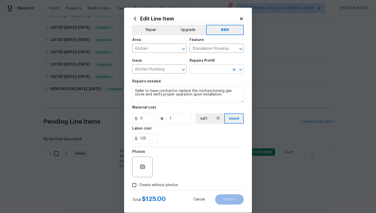
click at [204, 69] on input "text" at bounding box center [210, 70] width 40 height 8
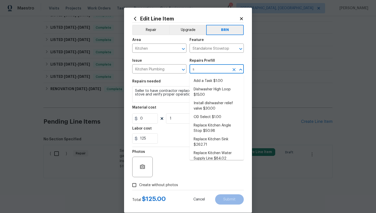
type input "st"
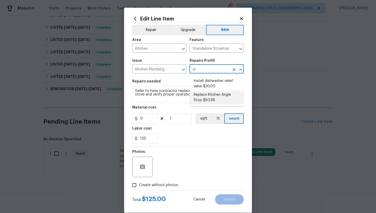
click at [218, 94] on li "Replace Kitchen Angle Stop $50.98" at bounding box center [217, 98] width 54 height 14
type input "Plumbing"
type textarea "Remove the existing kitchen angle stop/valve and replace with new. Ensure that …"
type input "Replace Kitchen Angle Stop $50.98"
type input "50.98"
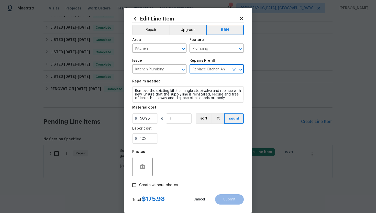
type input "Replace Kitchen Angle Stop $50.98"
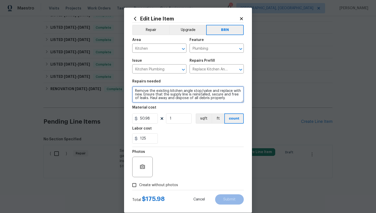
drag, startPoint x: 133, startPoint y: 91, endPoint x: 186, endPoint y: 107, distance: 55.1
click at [186, 107] on section "Repairs needed Remove the existing kitchen angle stop/valve and replace with ne…" at bounding box center [188, 112] width 112 height 70
paste textarea "Seller to have contractor replace the nonfunctioning gas stove and verify prope…"
type textarea "Seller to have contractor replace the nonfunctioning gas stove and verify prope…"
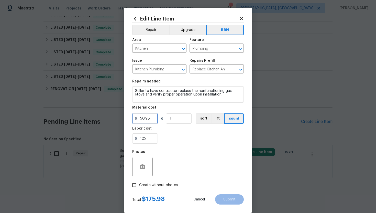
drag, startPoint x: 153, startPoint y: 118, endPoint x: 132, endPoint y: 118, distance: 20.7
click at [132, 118] on div "Edit Line Item Repair Upgrade BRN Area Kitchen ​ Feature Plumbing ​ Issue Kitch…" at bounding box center [188, 110] width 128 height 205
type input "0"
click at [144, 166] on icon "button" at bounding box center [142, 166] width 5 height 5
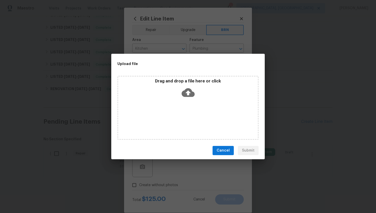
click at [187, 89] on icon at bounding box center [188, 92] width 13 height 9
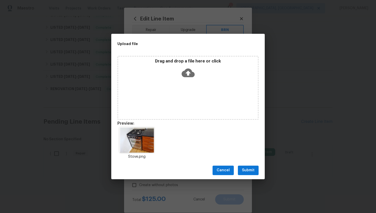
click at [249, 169] on span "Submit" at bounding box center [248, 170] width 13 height 6
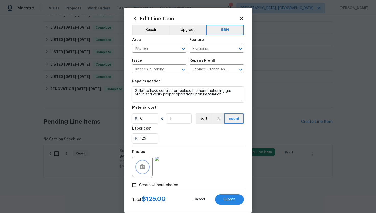
scroll to position [8, 0]
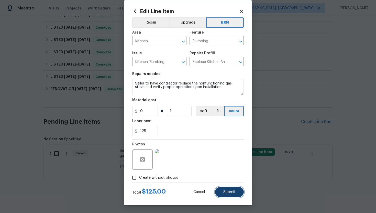
click at [233, 188] on button "Submit" at bounding box center [229, 192] width 29 height 10
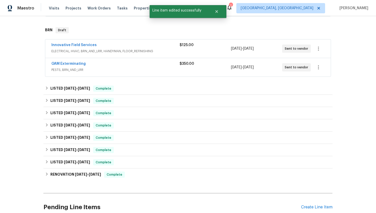
scroll to position [202, 0]
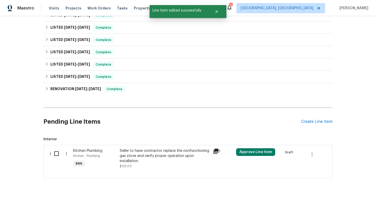
click at [129, 155] on div "Seller to have contractor replace the nonfunctioning gas stove and verify prope…" at bounding box center [165, 155] width 90 height 15
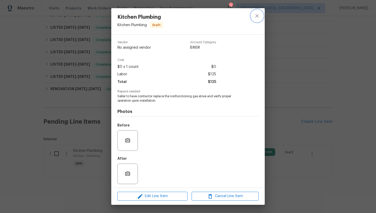
click at [255, 19] on icon "close" at bounding box center [257, 16] width 6 height 6
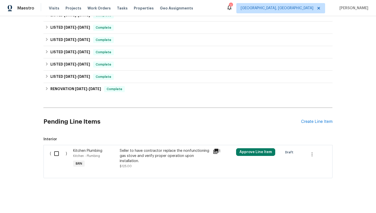
click at [51, 154] on div "( )" at bounding box center [59, 159] width 23 height 24
click at [55, 154] on input "checkbox" at bounding box center [58, 153] width 15 height 11
click at [338, 198] on span "Create Work Order" at bounding box center [347, 200] width 34 height 6
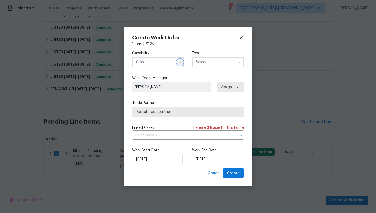
click at [178, 61] on icon "button" at bounding box center [180, 62] width 4 height 4
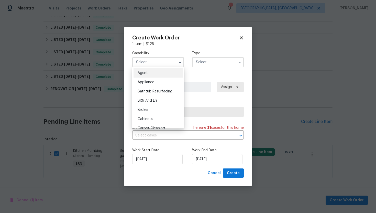
checkbox input "false"
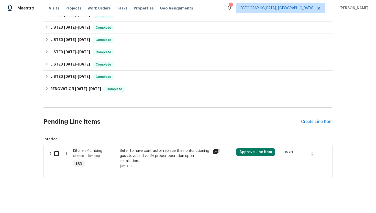
click at [139, 153] on div "Seller to have contractor replace the nonfunctioning gas stove and verify prope…" at bounding box center [165, 155] width 90 height 15
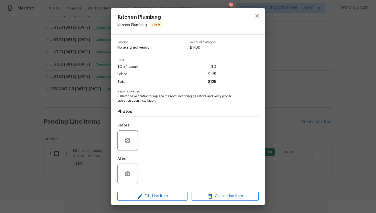
click at [147, 95] on span "Seller to have contractor replace the nonfunctioning gas stove and verify prope…" at bounding box center [180, 98] width 127 height 9
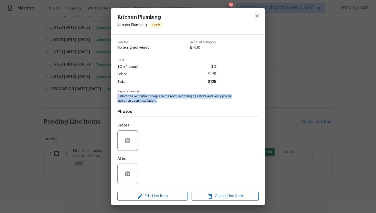
copy span "Seller to have contractor replace the nonfunctioning gas stove and verify prope…"
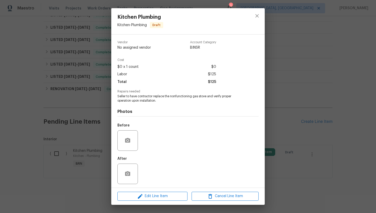
click at [97, 118] on div "Kitchen Plumbing Kitchen - Plumbing Draft Vendor No assigned vendor Account Cat…" at bounding box center [188, 106] width 376 height 213
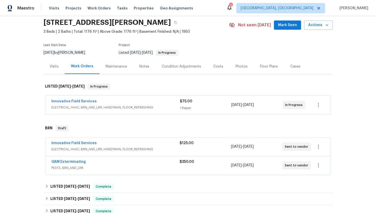
scroll to position [0, 0]
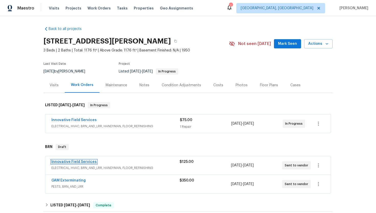
click at [76, 161] on link "Innovative Field Services" at bounding box center [73, 162] width 45 height 4
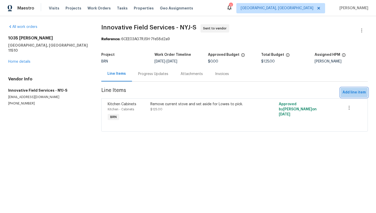
click at [350, 92] on span "Add line item" at bounding box center [354, 92] width 23 height 6
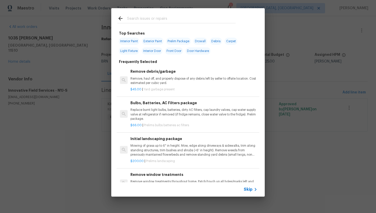
click at [248, 192] on div "Skip" at bounding box center [251, 189] width 15 height 6
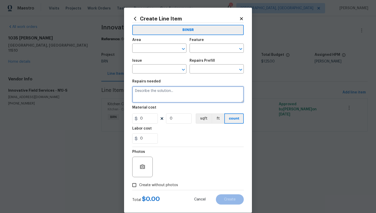
click at [187, 98] on textarea at bounding box center [188, 94] width 112 height 16
paste textarea "Seller to have contractor replace the nonfunctioning gas stove and verify prope…"
type textarea "Seller to have contractor replace the nonfunctioning gas stove and verify prope…"
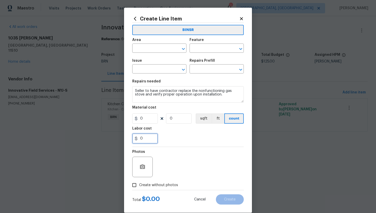
click at [143, 140] on input "0" at bounding box center [145, 138] width 26 height 10
type input "125"
click at [140, 168] on icon "button" at bounding box center [142, 166] width 5 height 5
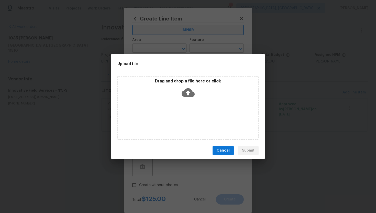
click at [186, 93] on icon at bounding box center [188, 92] width 13 height 9
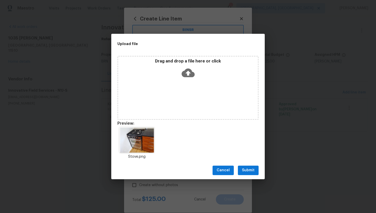
click at [251, 167] on span "Submit" at bounding box center [248, 170] width 13 height 6
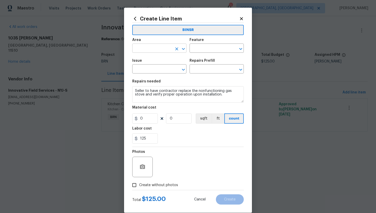
click at [155, 50] on input "text" at bounding box center [152, 49] width 40 height 8
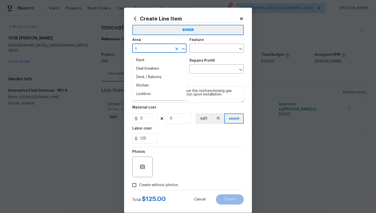
type input "ki"
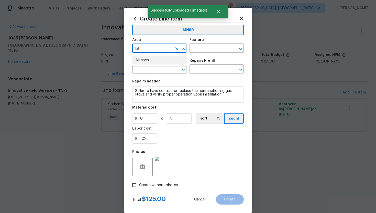
click at [152, 57] on li "Kitchen" at bounding box center [159, 60] width 54 height 8
type input "Kitchen"
click at [202, 47] on input "text" at bounding box center [210, 49] width 40 height 8
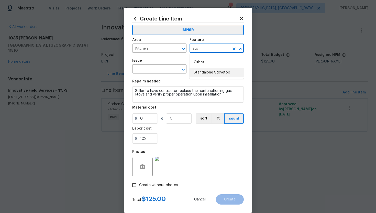
click at [203, 72] on li "Standalone Stovetop" at bounding box center [217, 72] width 54 height 8
type input "Standalone Stovetop"
click at [145, 69] on input "text" at bounding box center [152, 70] width 40 height 8
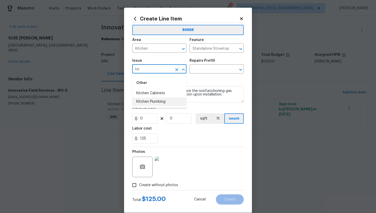
click at [151, 100] on li "Kitchen Plumbing" at bounding box center [159, 102] width 54 height 8
type input "Kitchen Plumbing"
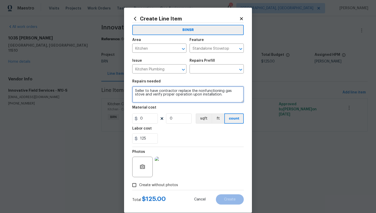
drag, startPoint x: 135, startPoint y: 91, endPoint x: 219, endPoint y: 101, distance: 84.6
click at [219, 101] on textarea "Seller to have contractor replace the nonfunctioning gas stove and verify prope…" at bounding box center [188, 94] width 112 height 16
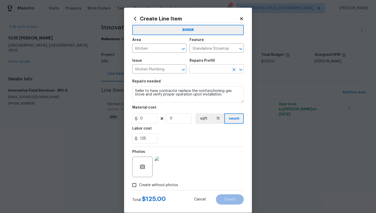
click at [216, 71] on input "text" at bounding box center [210, 70] width 40 height 8
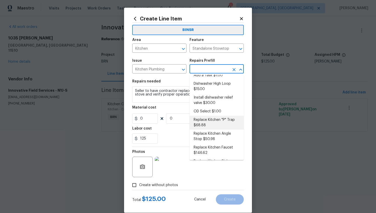
scroll to position [8, 0]
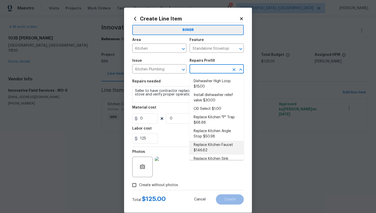
click at [211, 145] on li "Replace Kitchen Faucet $146.62" at bounding box center [217, 148] width 54 height 14
type input "Plumbing"
type input "Replace Kitchen Faucet $146.62"
type textarea "Remove the existing kitchen faucet, prep the area and install a new kitchen fau…"
type input "146.62"
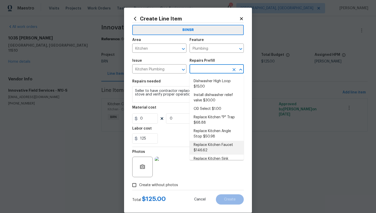
type input "1"
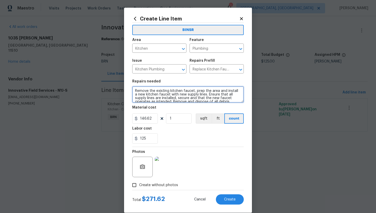
scroll to position [7, 0]
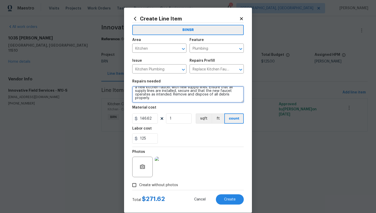
drag, startPoint x: 134, startPoint y: 91, endPoint x: 195, endPoint y: 111, distance: 64.5
click at [195, 111] on section "Repairs needed Remove the existing kitchen faucet, prep the area and install a …" at bounding box center [188, 112] width 112 height 70
paste textarea "Seller to have contractor replace the nonfunctioning gas stove and verify prope…"
type textarea "Seller to have contractor replace the nonfunctioning gas stove and verify prope…"
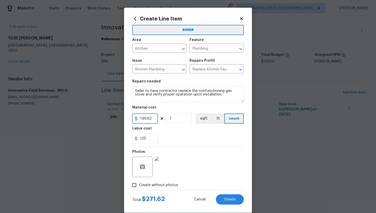
drag, startPoint x: 155, startPoint y: 117, endPoint x: 133, endPoint y: 118, distance: 21.5
click at [133, 118] on input "146.62" at bounding box center [145, 118] width 26 height 10
type input "0"
click at [197, 135] on div "125" at bounding box center [188, 138] width 112 height 10
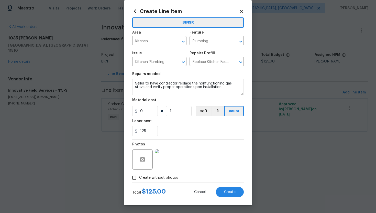
click at [227, 186] on div "Total $ 125.00 Cancel Create" at bounding box center [188, 190] width 112 height 14
click at [229, 191] on span "Create" at bounding box center [230, 192] width 12 height 4
type input "0"
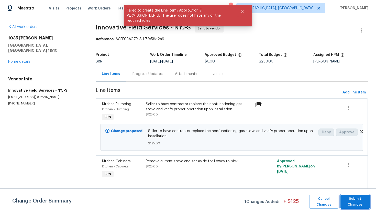
click at [355, 201] on span "Submit Changes" at bounding box center [355, 202] width 24 height 12
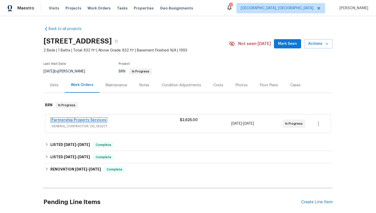
click at [86, 121] on link "Partnership Property Services" at bounding box center [78, 120] width 55 height 4
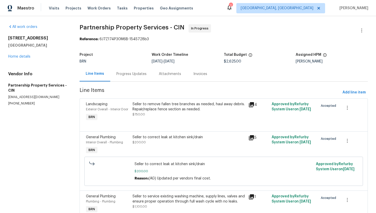
click at [131, 76] on div "Progress Updates" at bounding box center [131, 73] width 30 height 5
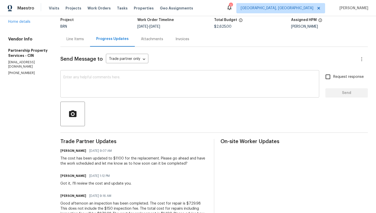
scroll to position [36, 0]
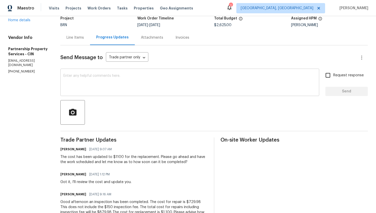
click at [142, 80] on textarea at bounding box center [189, 83] width 253 height 18
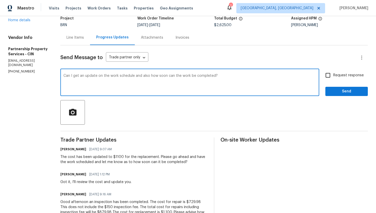
type textarea "Can I get an update on the work schedule and also how soon can the work be comp…"
click at [329, 77] on input "Request response" at bounding box center [328, 75] width 11 height 11
checkbox input "true"
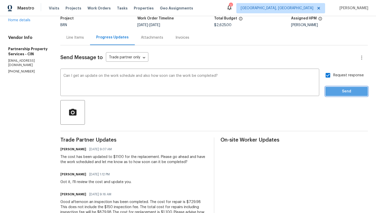
click at [338, 93] on span "Send" at bounding box center [347, 91] width 34 height 6
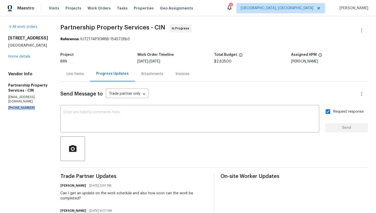
drag, startPoint x: 6, startPoint y: 98, endPoint x: 31, endPoint y: 98, distance: 24.3
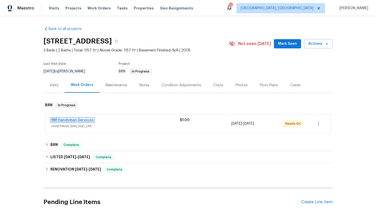
click at [65, 119] on link "NM Handyman Services" at bounding box center [72, 120] width 42 height 4
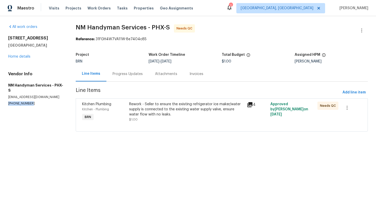
drag, startPoint x: 7, startPoint y: 99, endPoint x: 29, endPoint y: 98, distance: 21.3
click at [29, 98] on div "All work orders [STREET_ADDRESS] Home details Vendor Info NM Handyman Services …" at bounding box center [188, 81] width 376 height 130
click at [39, 101] on p "[PHONE_NUMBER]" at bounding box center [35, 103] width 55 height 4
drag, startPoint x: 6, startPoint y: 98, endPoint x: 33, endPoint y: 98, distance: 27.1
click at [33, 98] on div "All work orders [STREET_ADDRESS] Home details Vendor Info NM Handyman Services …" at bounding box center [188, 81] width 376 height 130
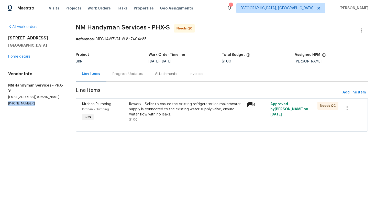
copy p "[PHONE_NUMBER]"
click at [122, 73] on div "Progress Updates" at bounding box center [128, 73] width 30 height 5
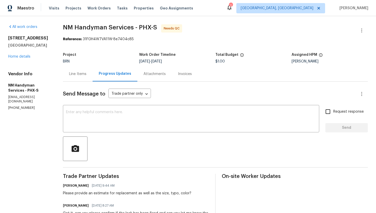
click at [80, 72] on div "Line Items" at bounding box center [77, 73] width 17 height 5
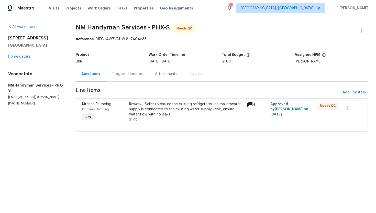
click at [151, 113] on div "Rework - Seller to ensure the existing refrigerator ice maker/water supply is c…" at bounding box center [186, 109] width 115 height 15
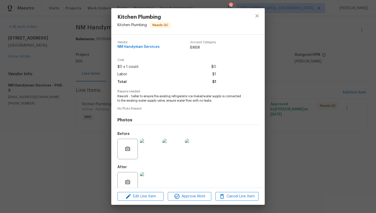
scroll to position [10, 0]
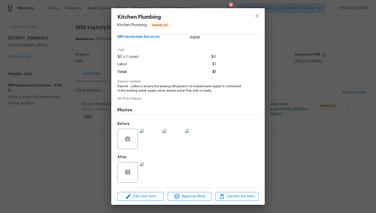
click at [151, 167] on img at bounding box center [150, 172] width 20 height 20
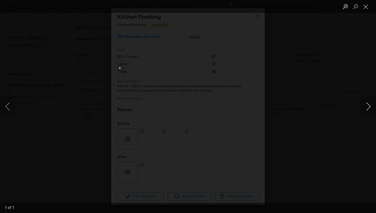
click at [368, 106] on button "Next image" at bounding box center [368, 106] width 15 height 20
click at [365, 9] on button "Close lightbox" at bounding box center [366, 6] width 10 height 9
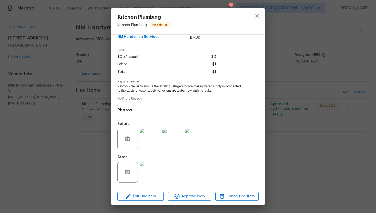
click at [151, 139] on img at bounding box center [150, 139] width 20 height 20
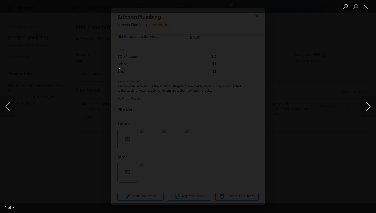
click at [369, 105] on button "Next image" at bounding box center [368, 106] width 15 height 20
click at [361, 7] on button "Close lightbox" at bounding box center [366, 6] width 10 height 9
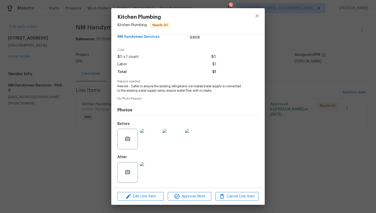
click at [152, 142] on img at bounding box center [150, 139] width 20 height 20
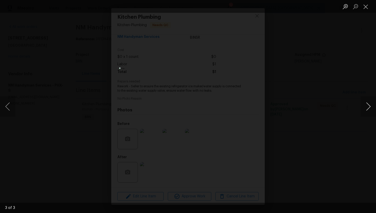
click at [370, 107] on button "Next image" at bounding box center [368, 106] width 15 height 20
click at [364, 8] on button "Close lightbox" at bounding box center [366, 6] width 10 height 9
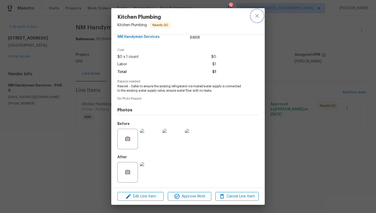
click at [255, 18] on icon "close" at bounding box center [257, 16] width 6 height 6
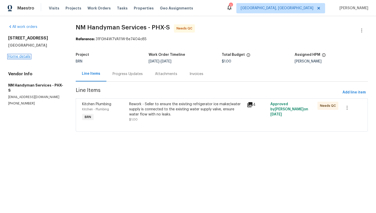
click at [23, 57] on link "Home details" at bounding box center [19, 57] width 22 height 4
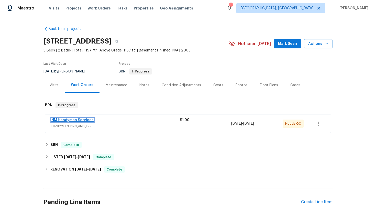
click at [68, 118] on link "NM Handyman Services" at bounding box center [72, 120] width 42 height 4
